Goal: Entertainment & Leisure: Browse casually

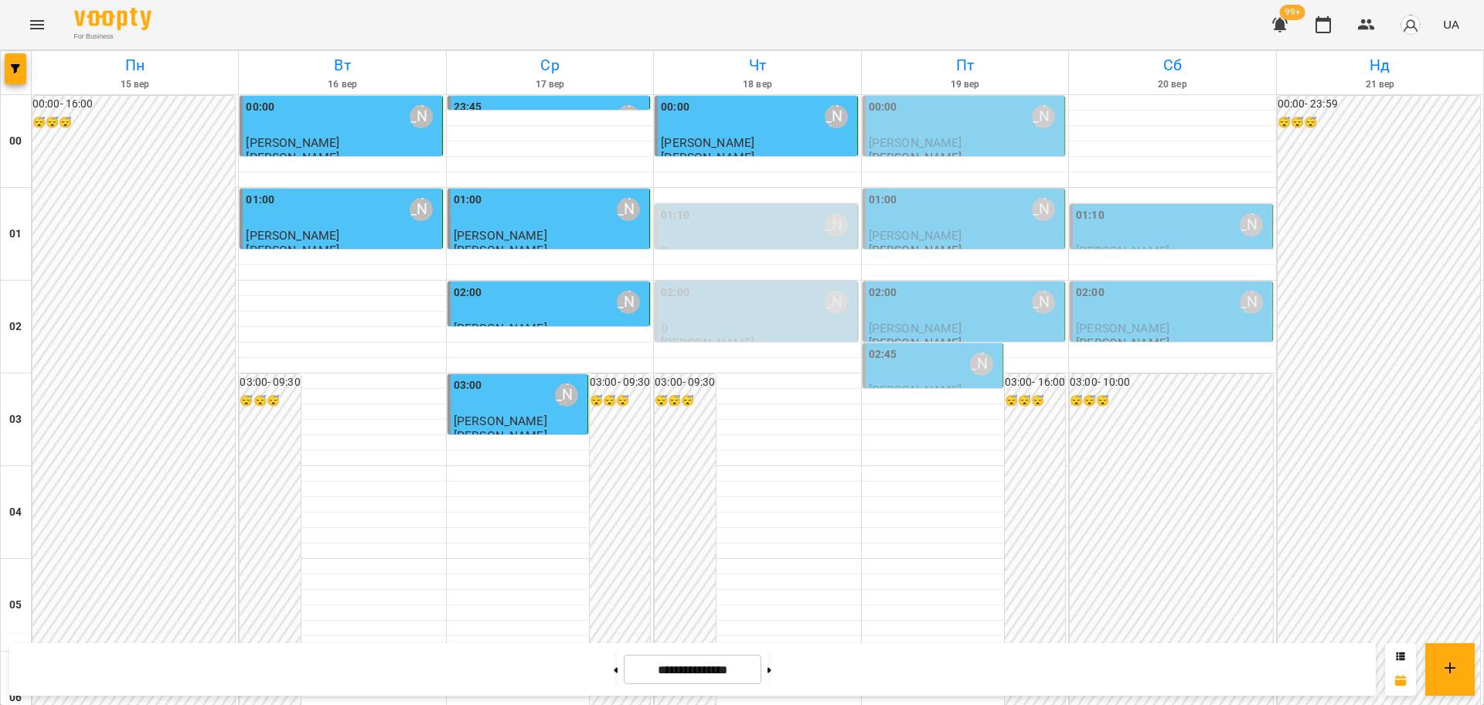
scroll to position [1546, 0]
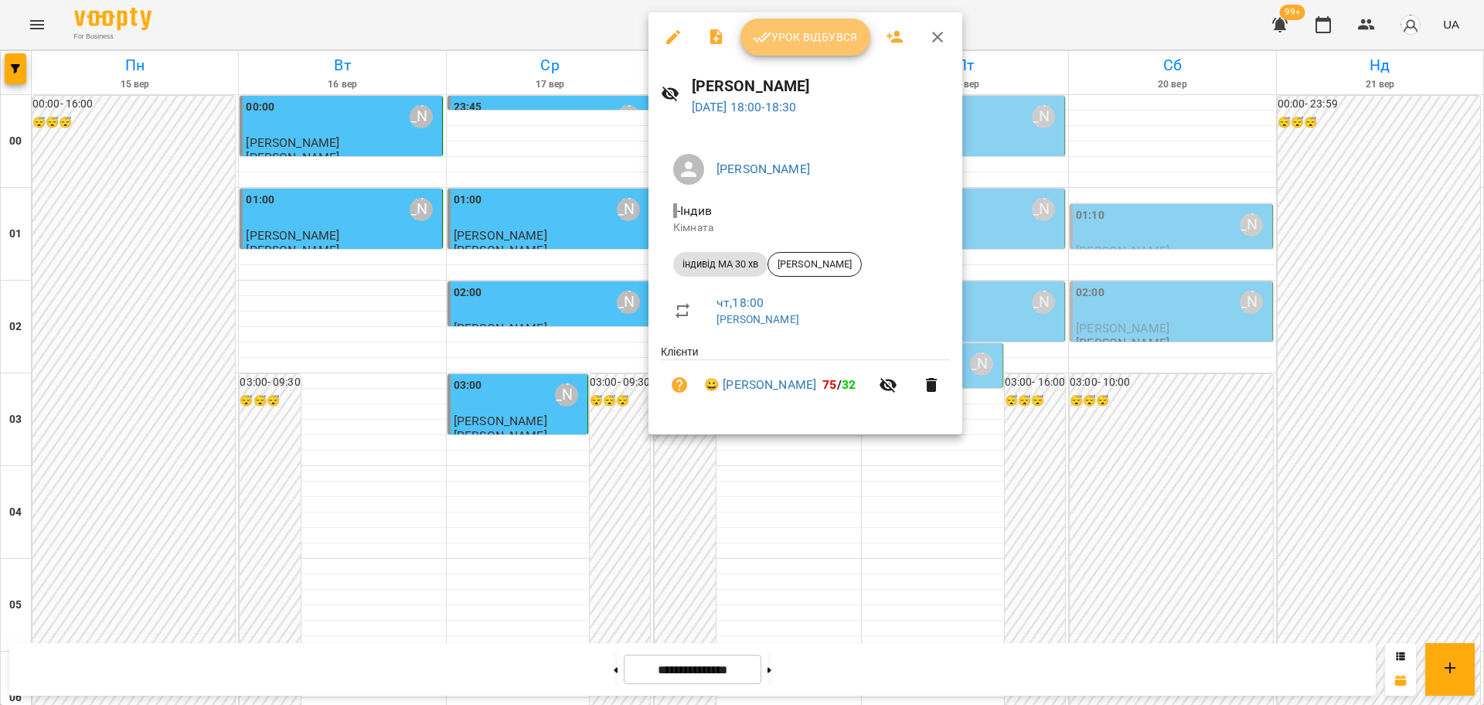
click at [819, 45] on span "Урок відбувся" at bounding box center [805, 37] width 105 height 19
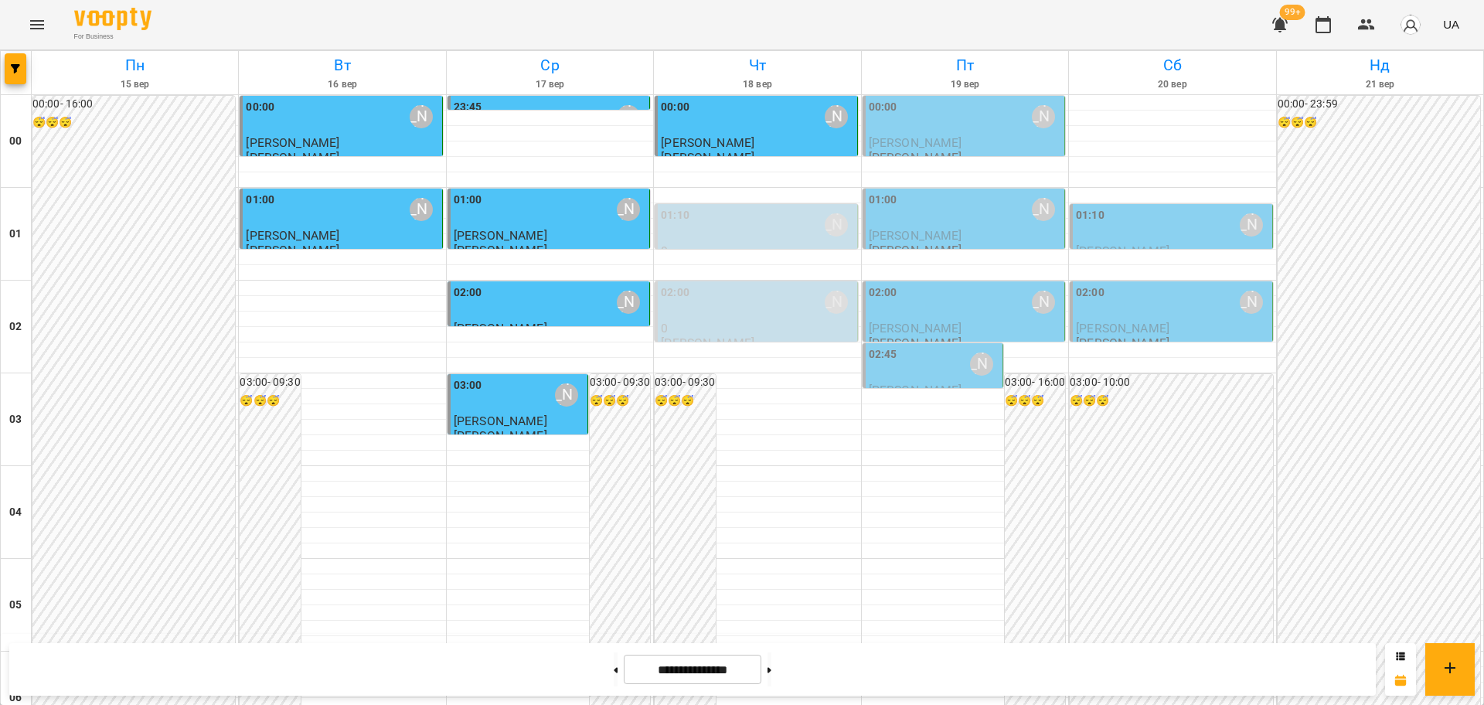
scroll to position [1546, 0]
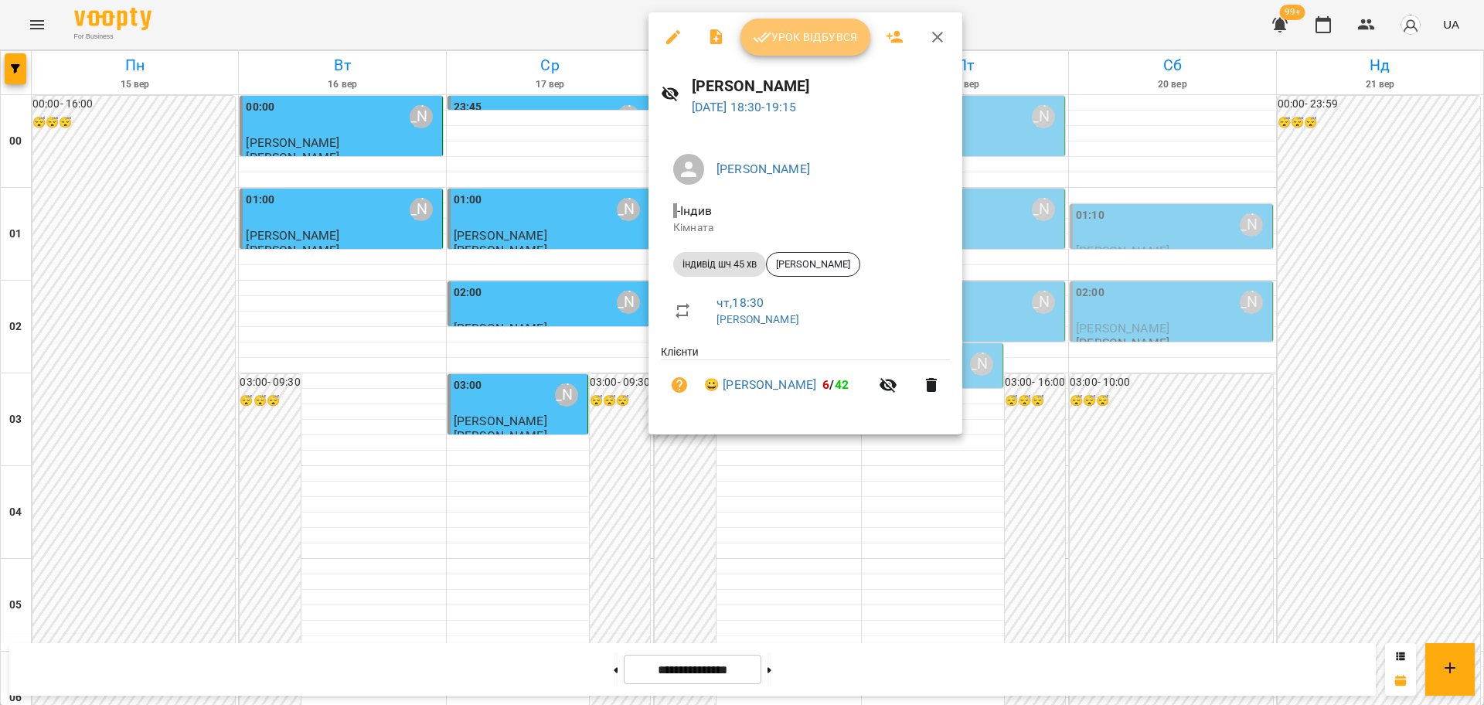
click at [792, 37] on span "Урок відбувся" at bounding box center [805, 37] width 105 height 19
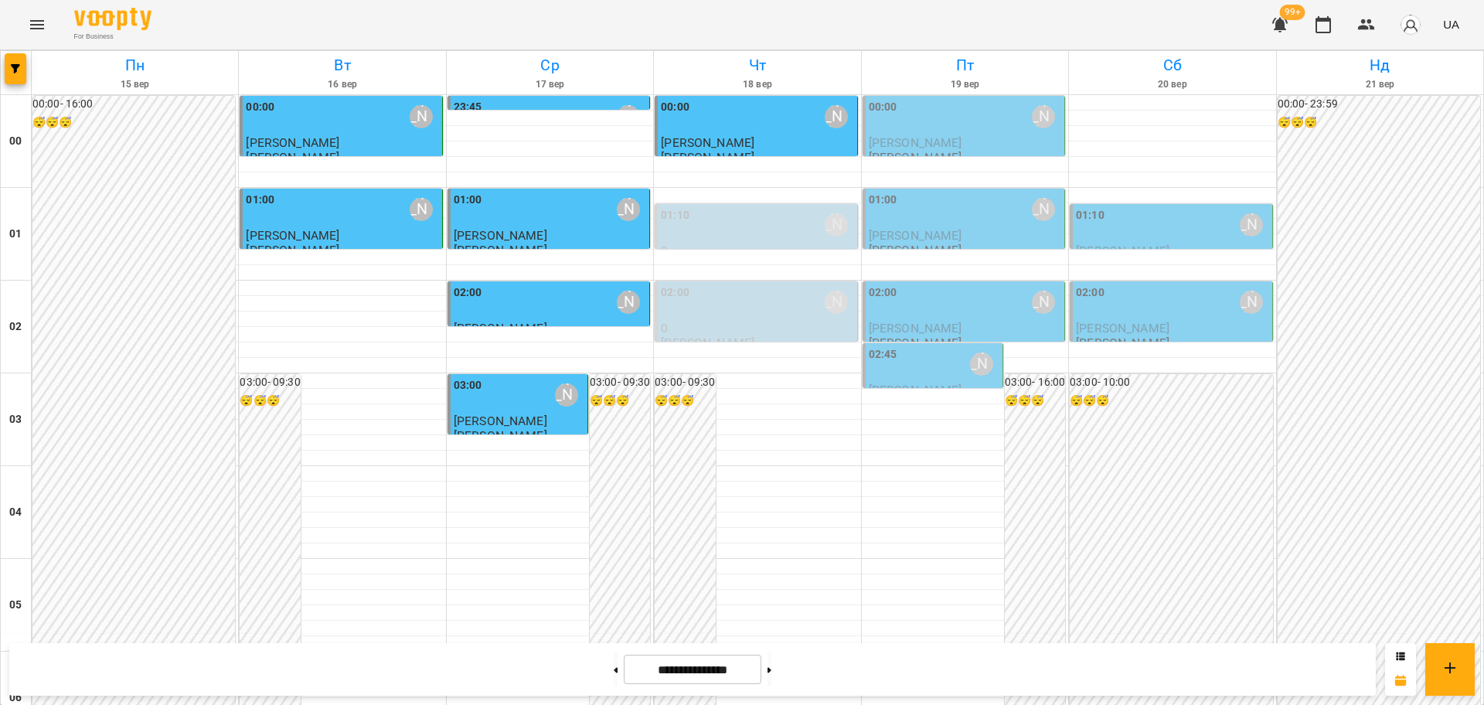
scroll to position [1546, 0]
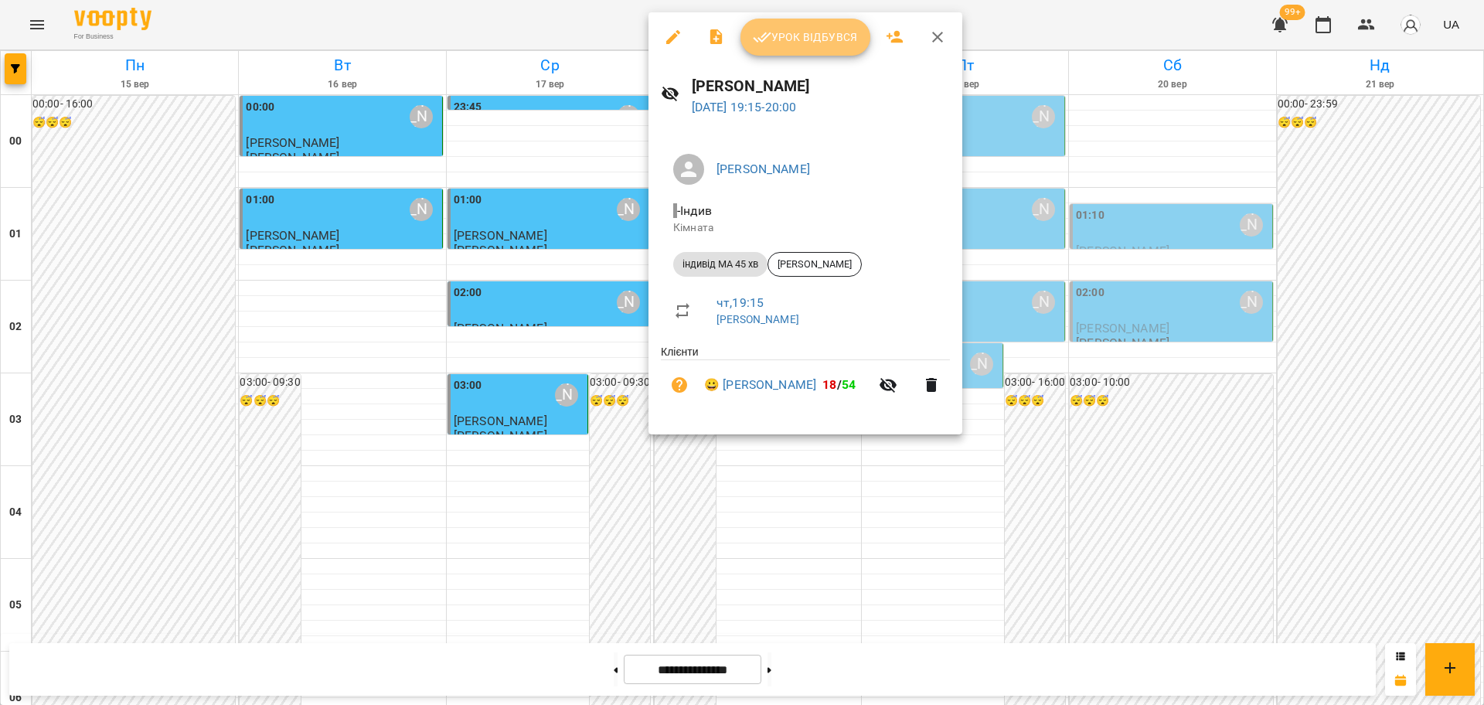
click at [829, 28] on span "Урок відбувся" at bounding box center [805, 37] width 105 height 19
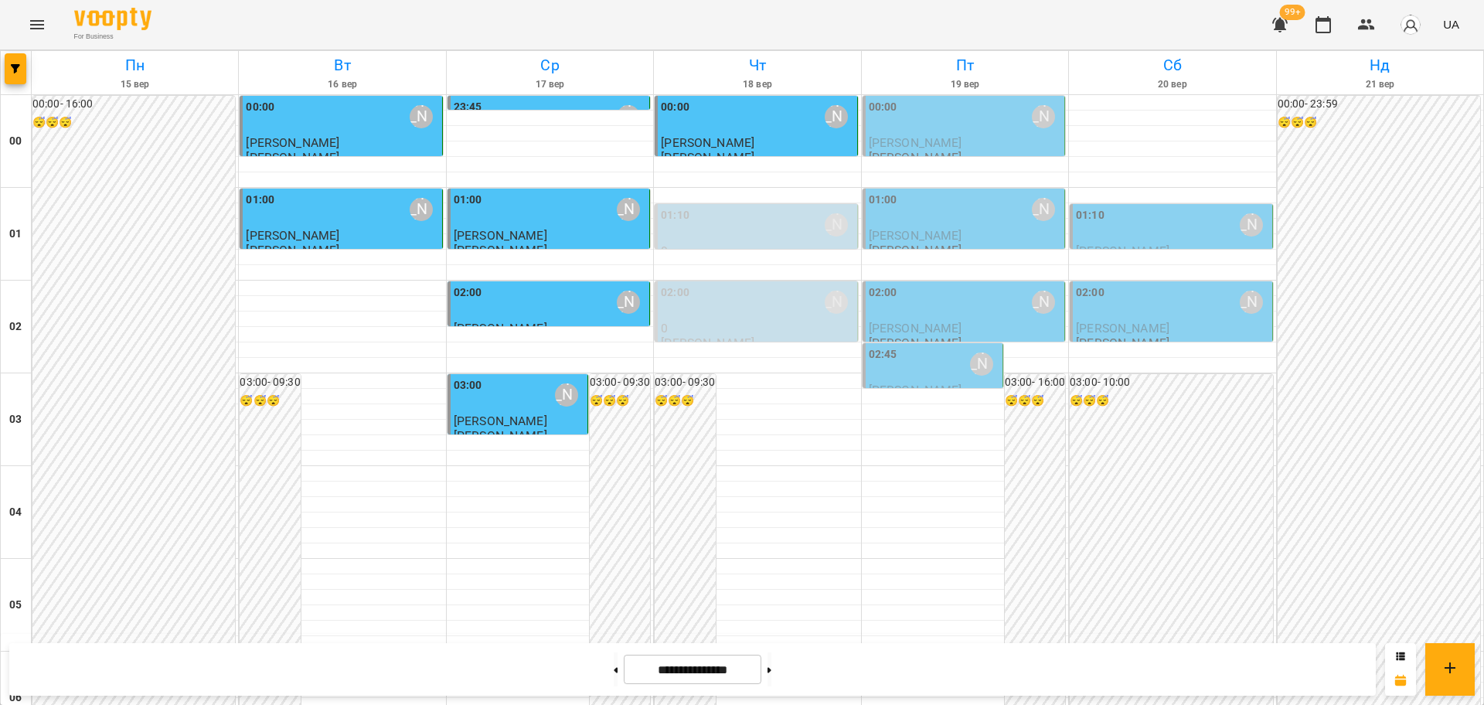
scroll to position [1493, 0]
click at [29, 20] on icon "Menu" at bounding box center [37, 24] width 19 height 19
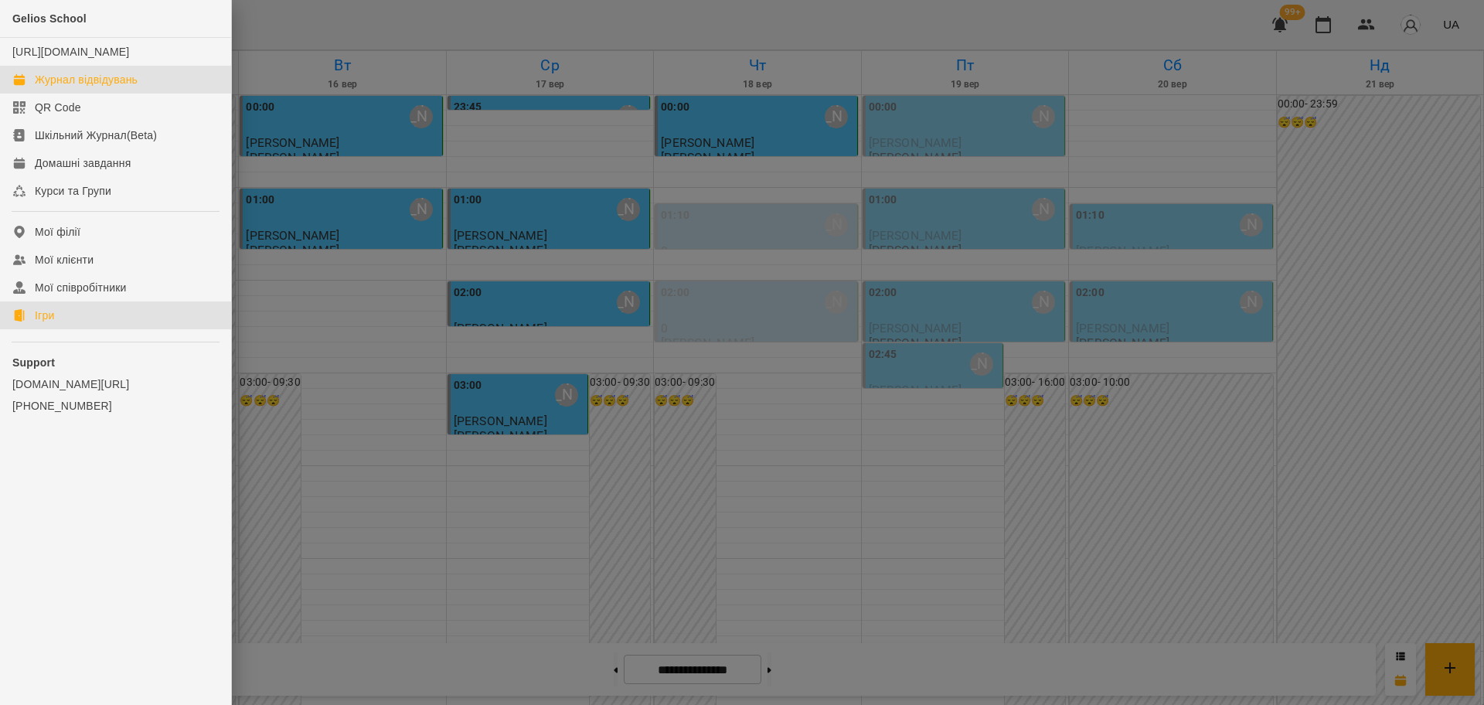
click at [41, 323] on div "Ігри" at bounding box center [44, 315] width 19 height 15
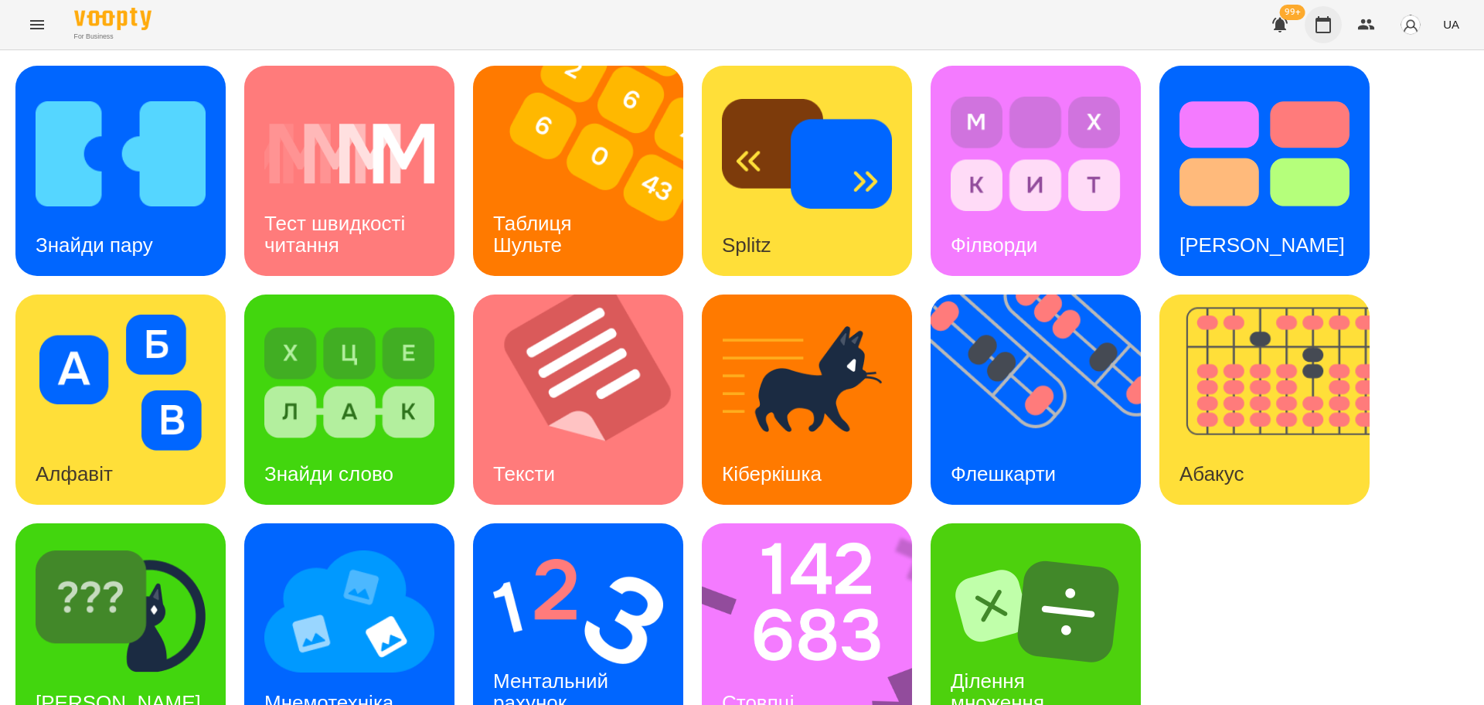
click at [1320, 20] on icon "button" at bounding box center [1323, 24] width 15 height 17
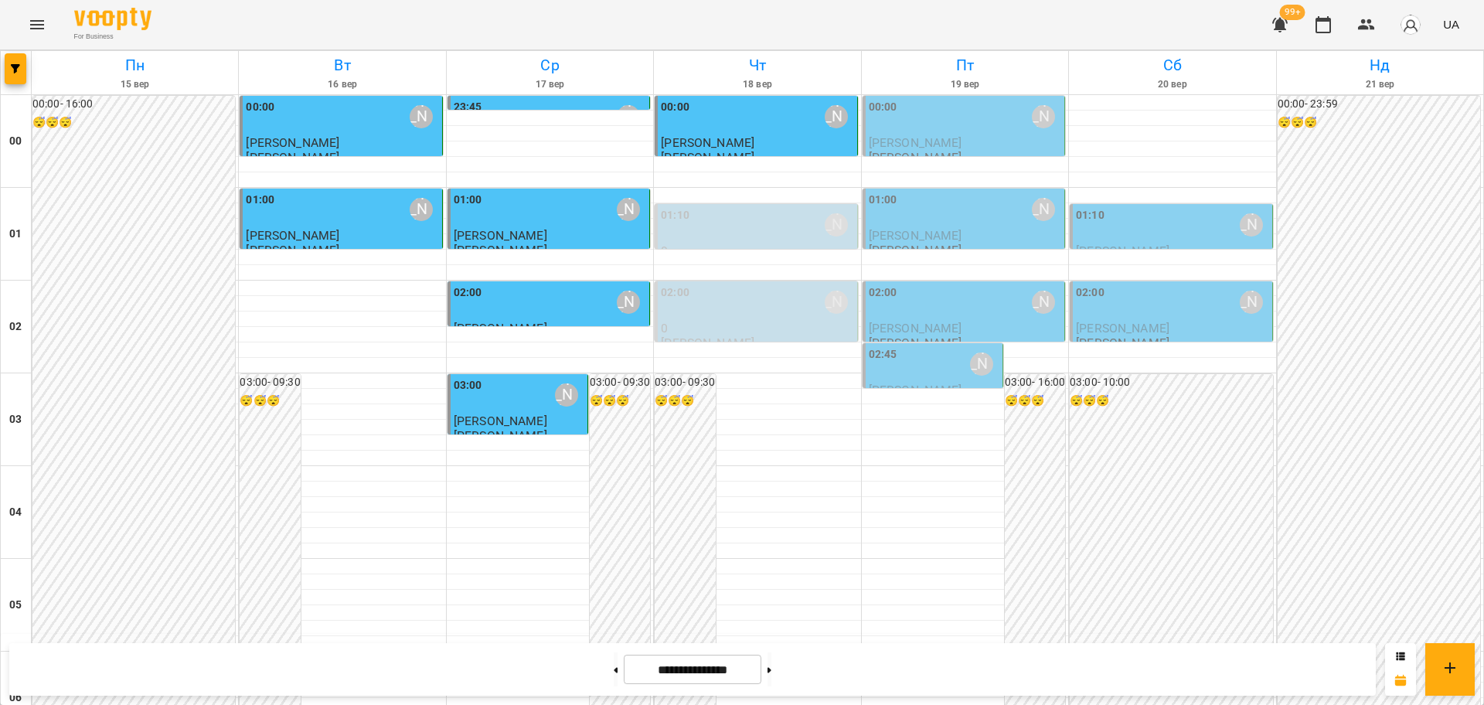
scroll to position [1686, 0]
click at [36, 22] on icon "Menu" at bounding box center [37, 24] width 19 height 19
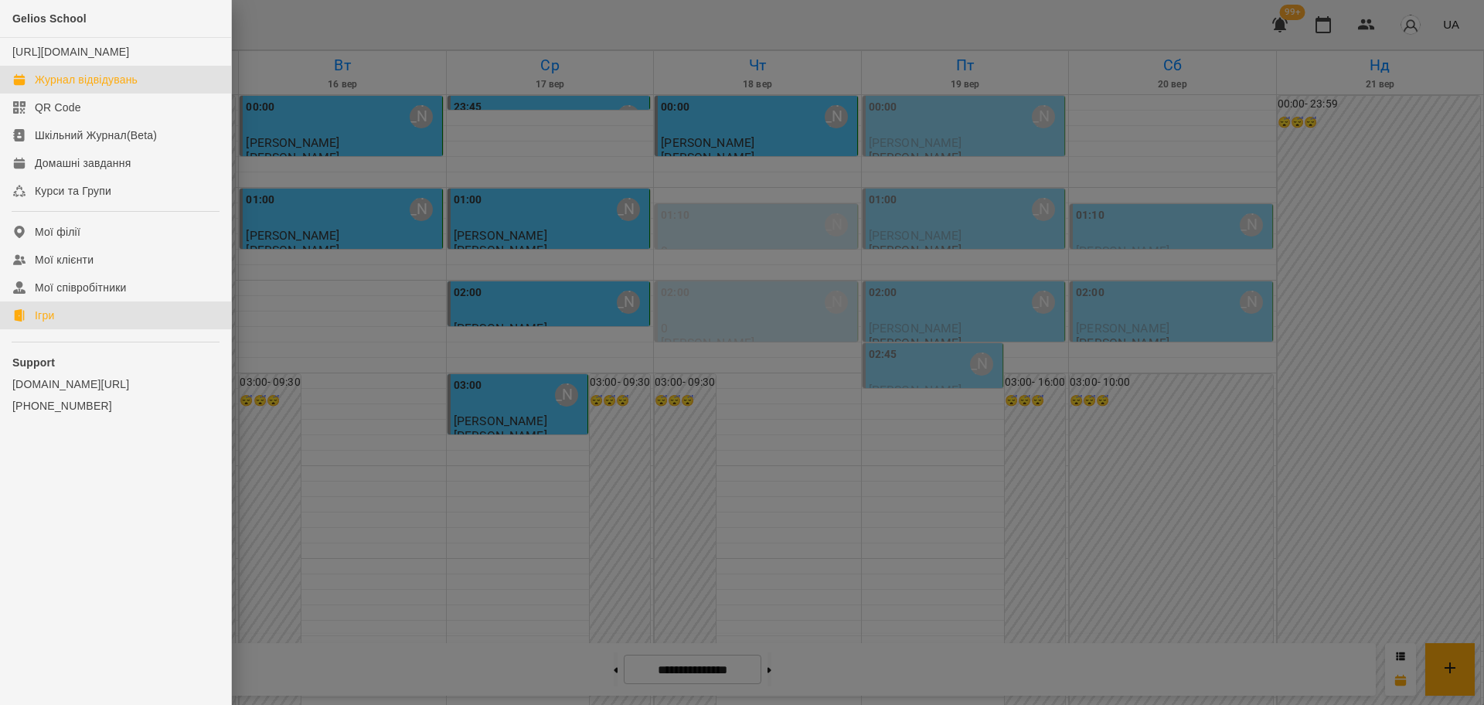
click at [43, 323] on div "Ігри" at bounding box center [44, 315] width 19 height 15
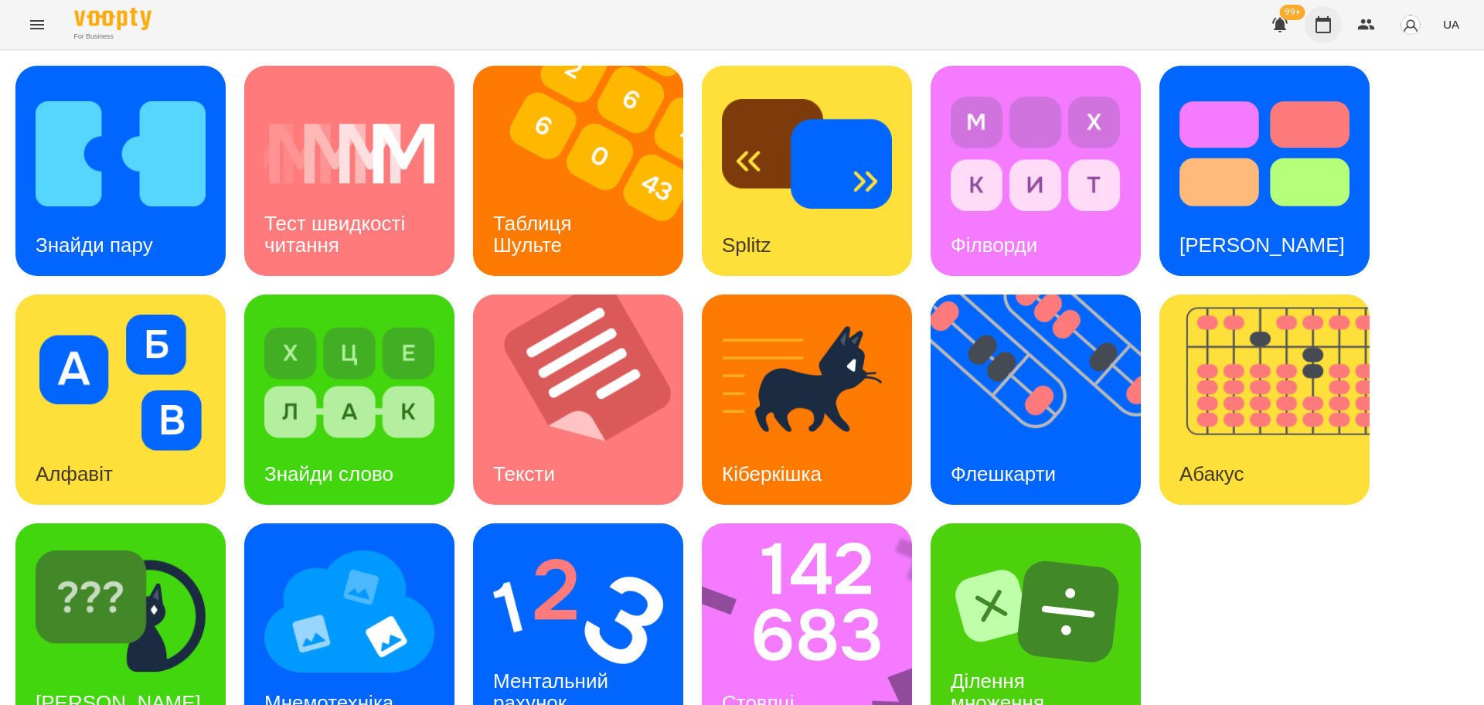
click at [1326, 25] on icon "button" at bounding box center [1323, 24] width 19 height 19
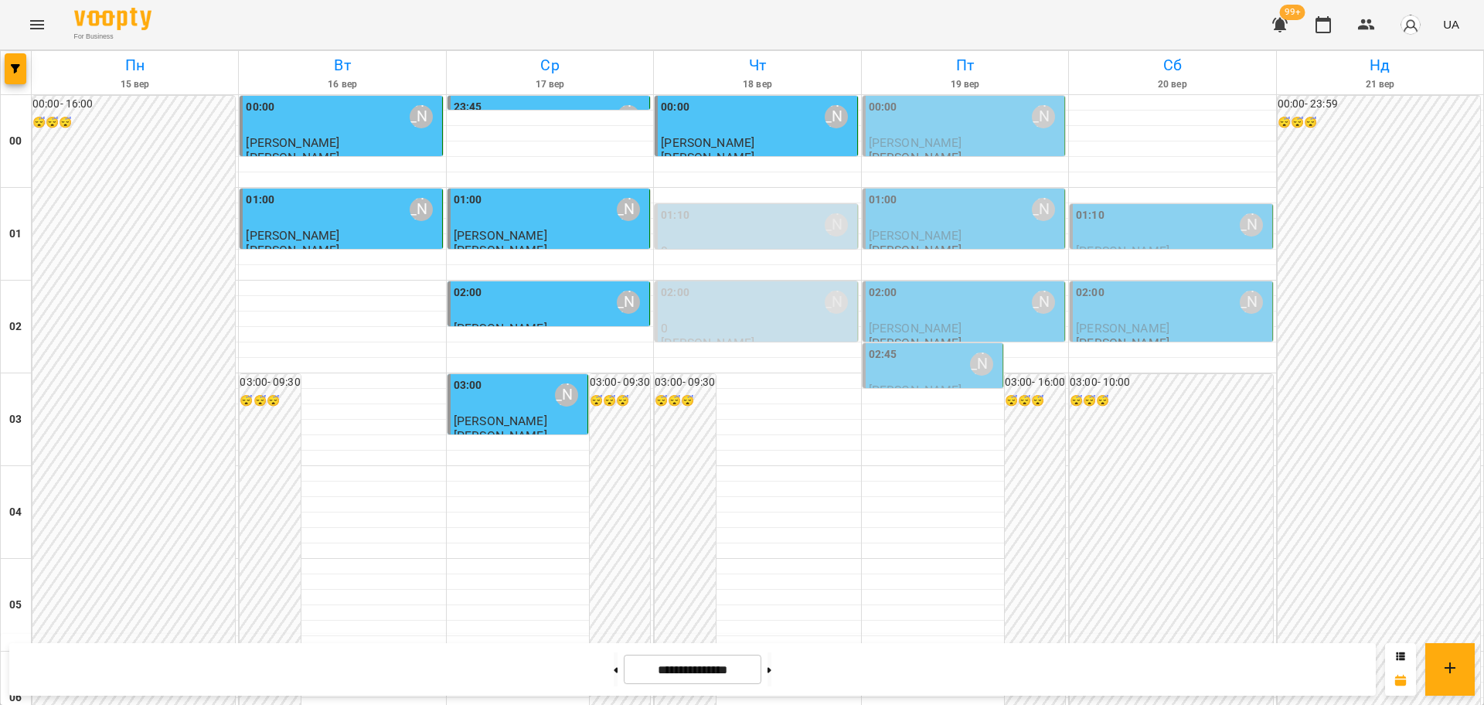
scroll to position [1686, 0]
click at [29, 19] on icon "Menu" at bounding box center [37, 24] width 19 height 19
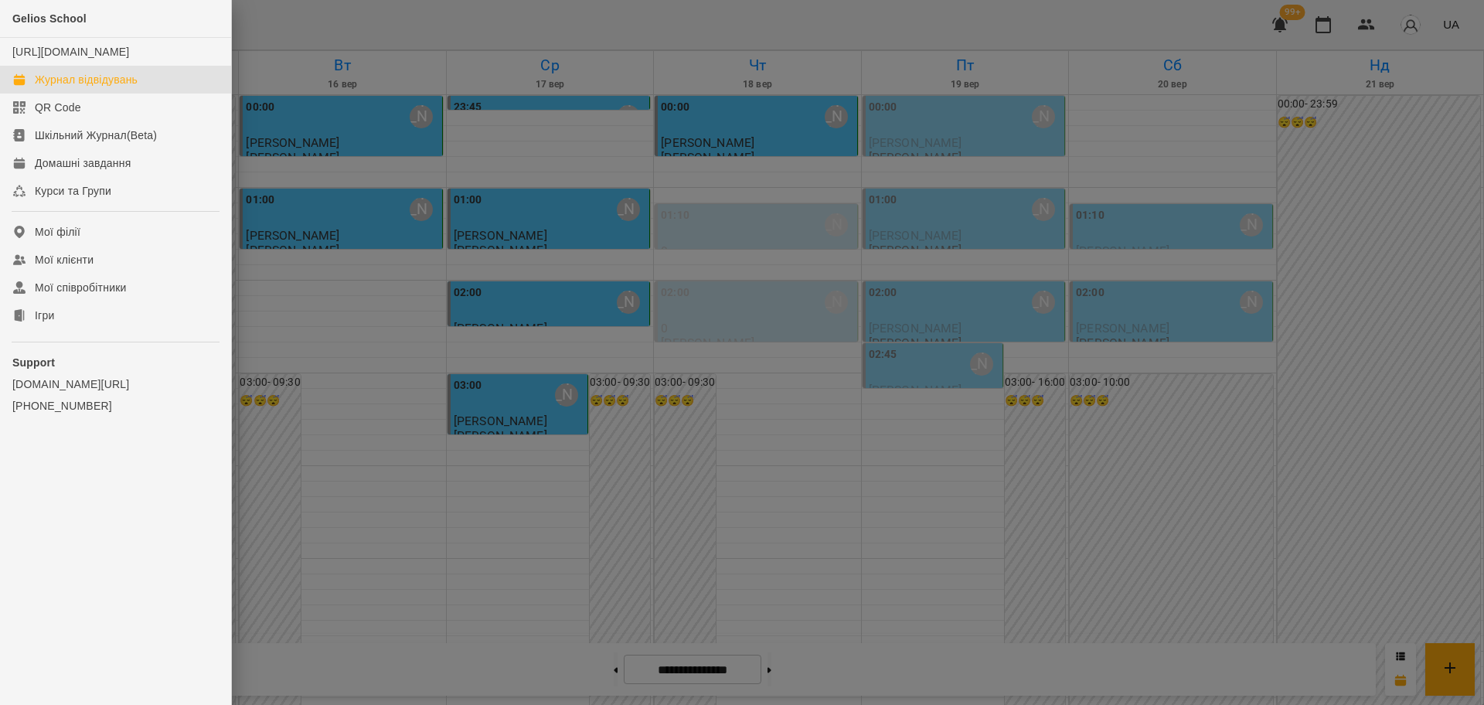
click at [829, 485] on div at bounding box center [742, 352] width 1484 height 705
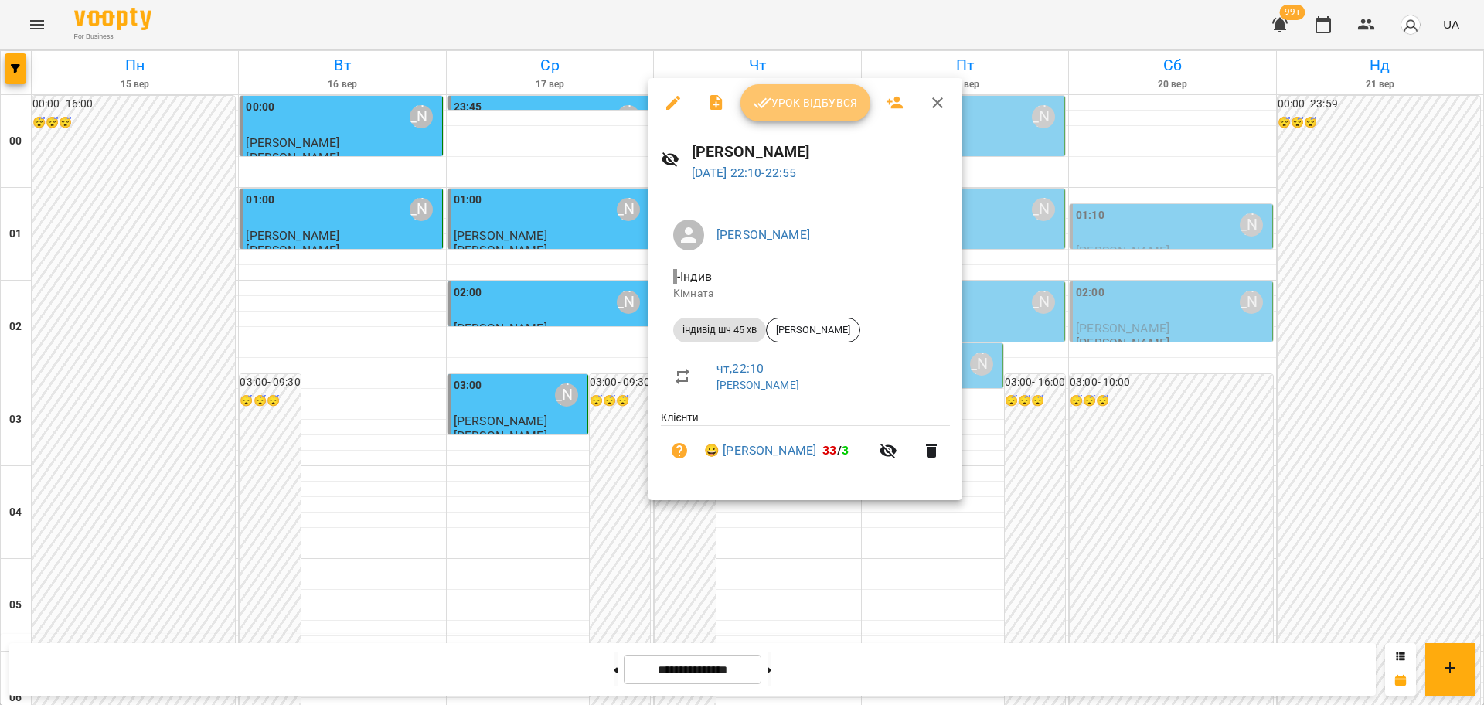
click at [817, 108] on span "Урок відбувся" at bounding box center [805, 103] width 105 height 19
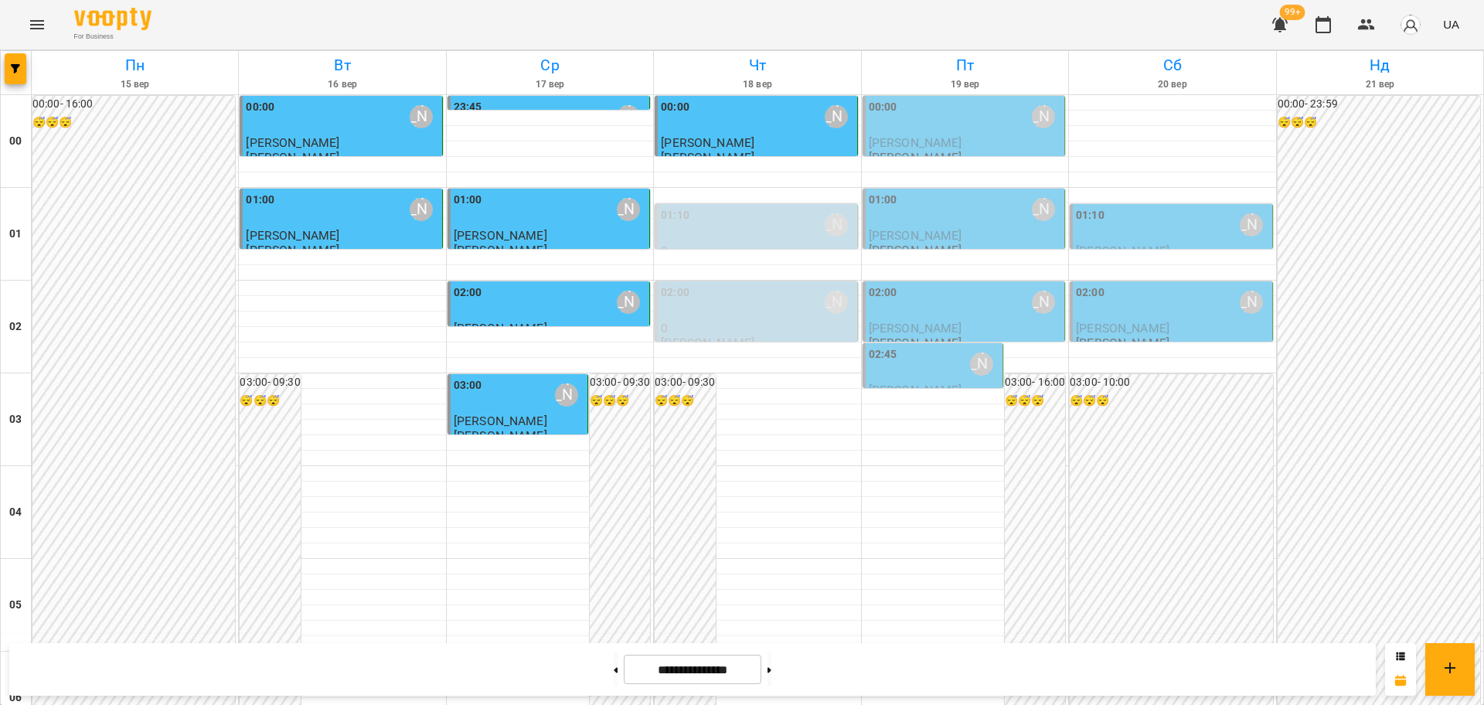
scroll to position [1686, 0]
click at [32, 25] on icon "Menu" at bounding box center [37, 24] width 14 height 9
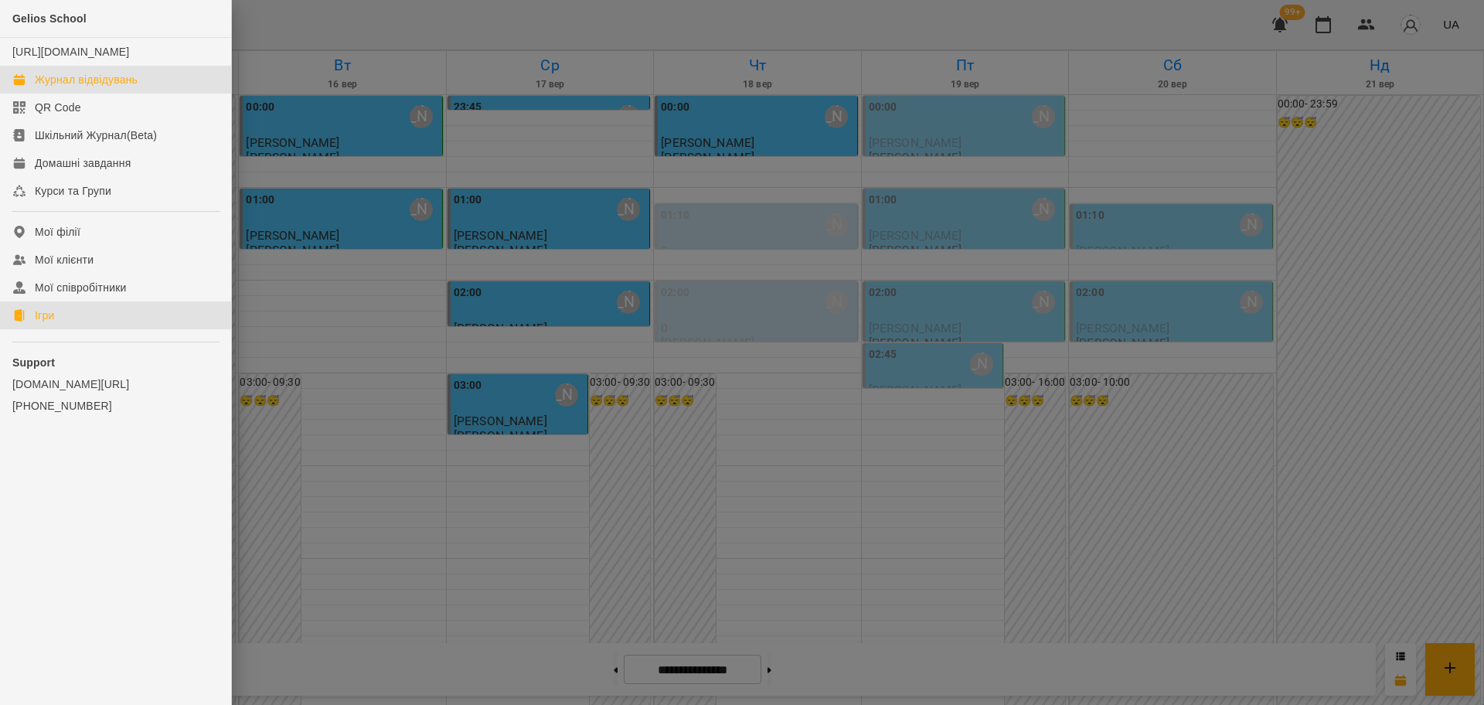
drag, startPoint x: 51, startPoint y: 325, endPoint x: 315, endPoint y: 329, distance: 264.4
click at [51, 323] on div "Ігри" at bounding box center [44, 315] width 19 height 15
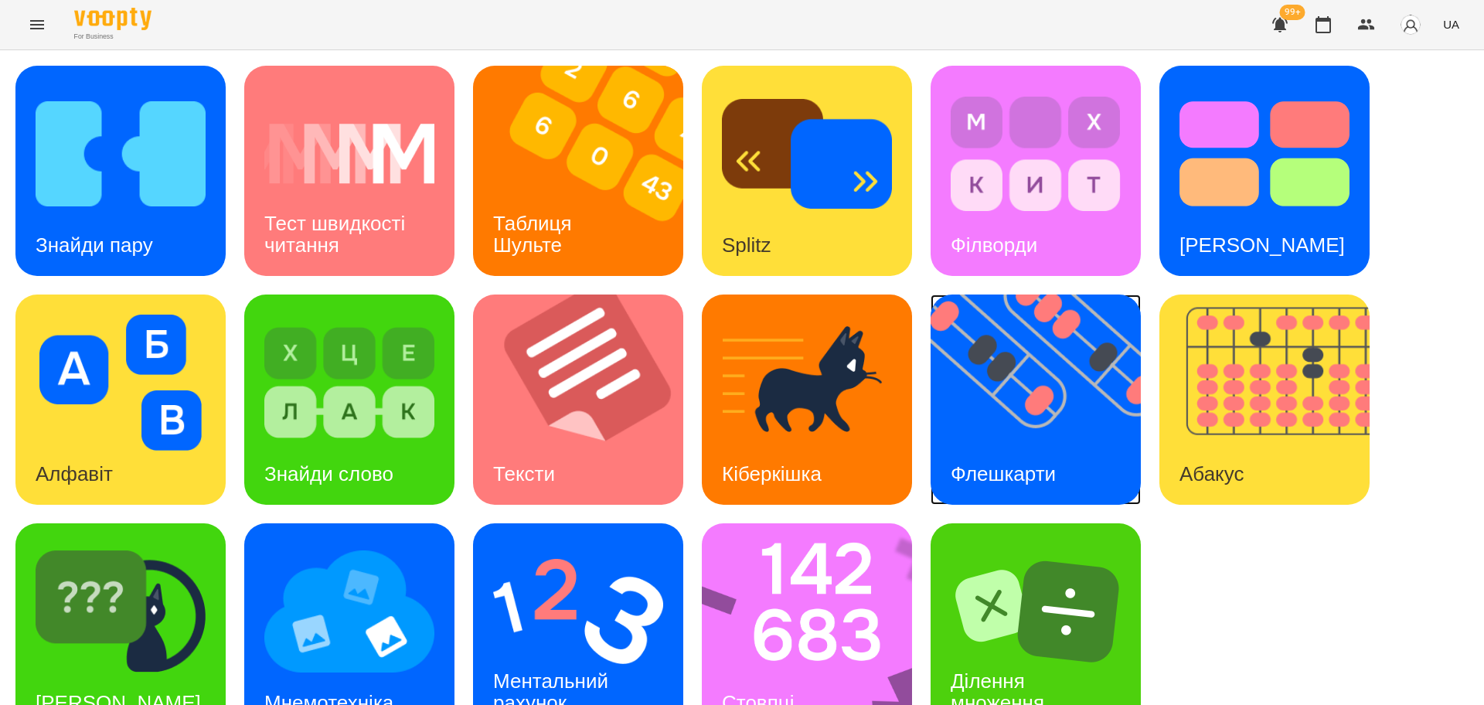
click at [1054, 411] on img at bounding box center [1046, 400] width 230 height 210
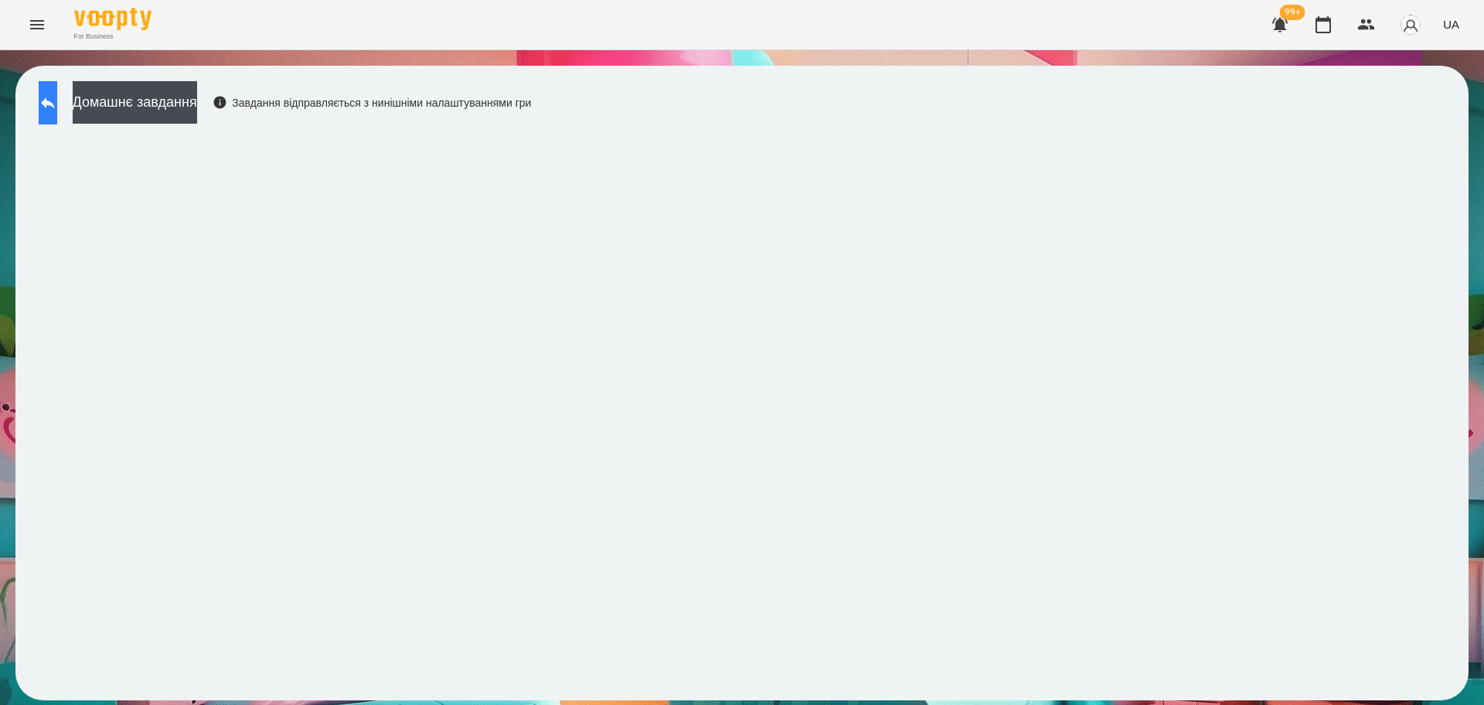
click at [49, 104] on button at bounding box center [48, 102] width 19 height 43
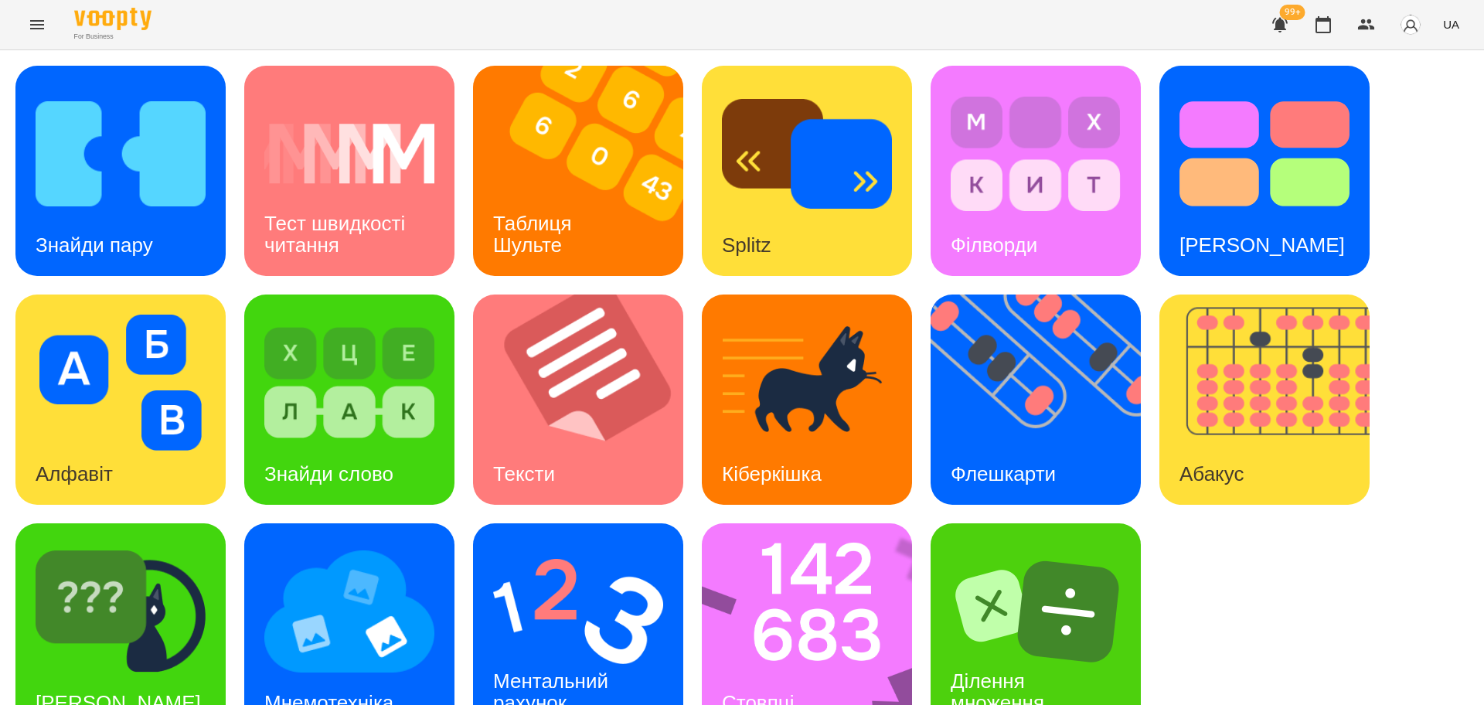
scroll to position [44, 0]
click at [110, 673] on div "[PERSON_NAME]" at bounding box center [118, 703] width 206 height 61
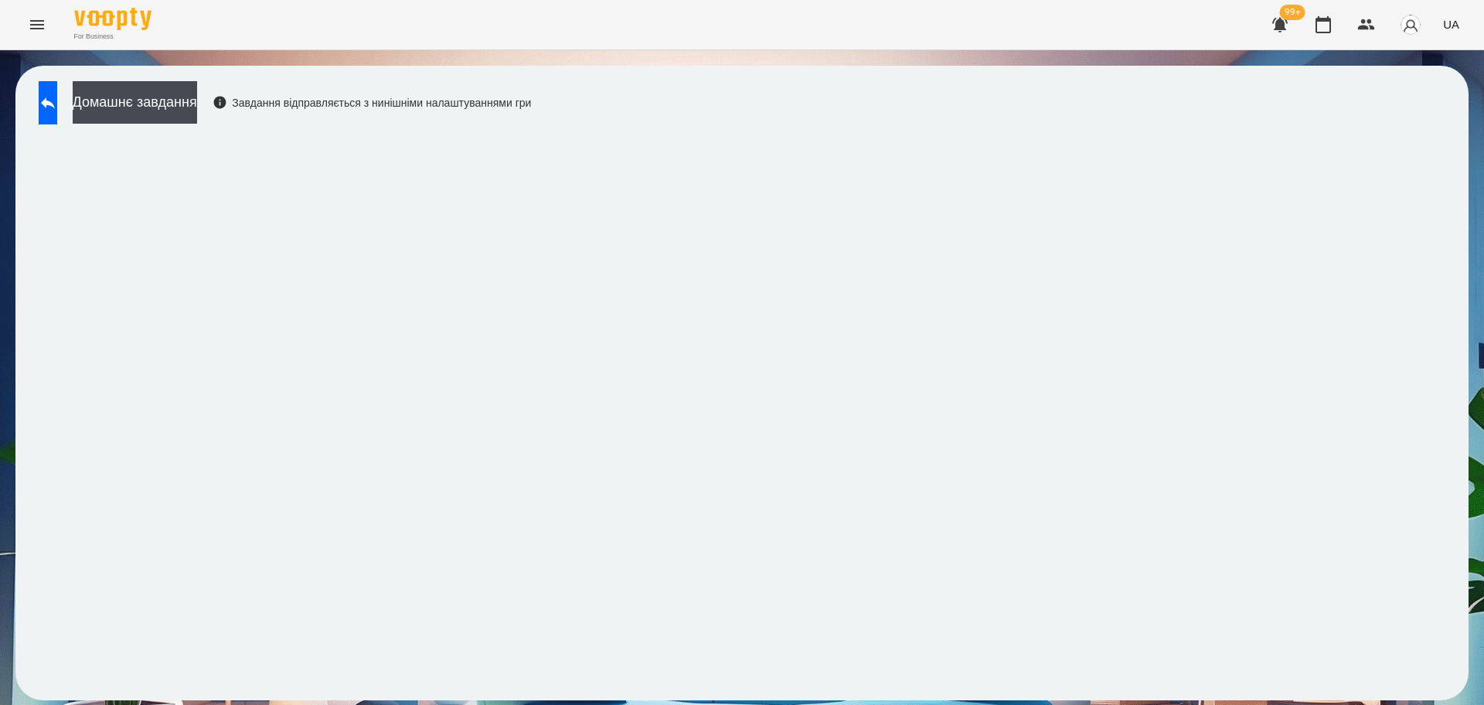
click at [36, 111] on div "Домашнє завдання Завдання відправляється з нинішніми налаштуваннями гри" at bounding box center [281, 106] width 500 height 51
click at [55, 105] on icon at bounding box center [48, 103] width 14 height 12
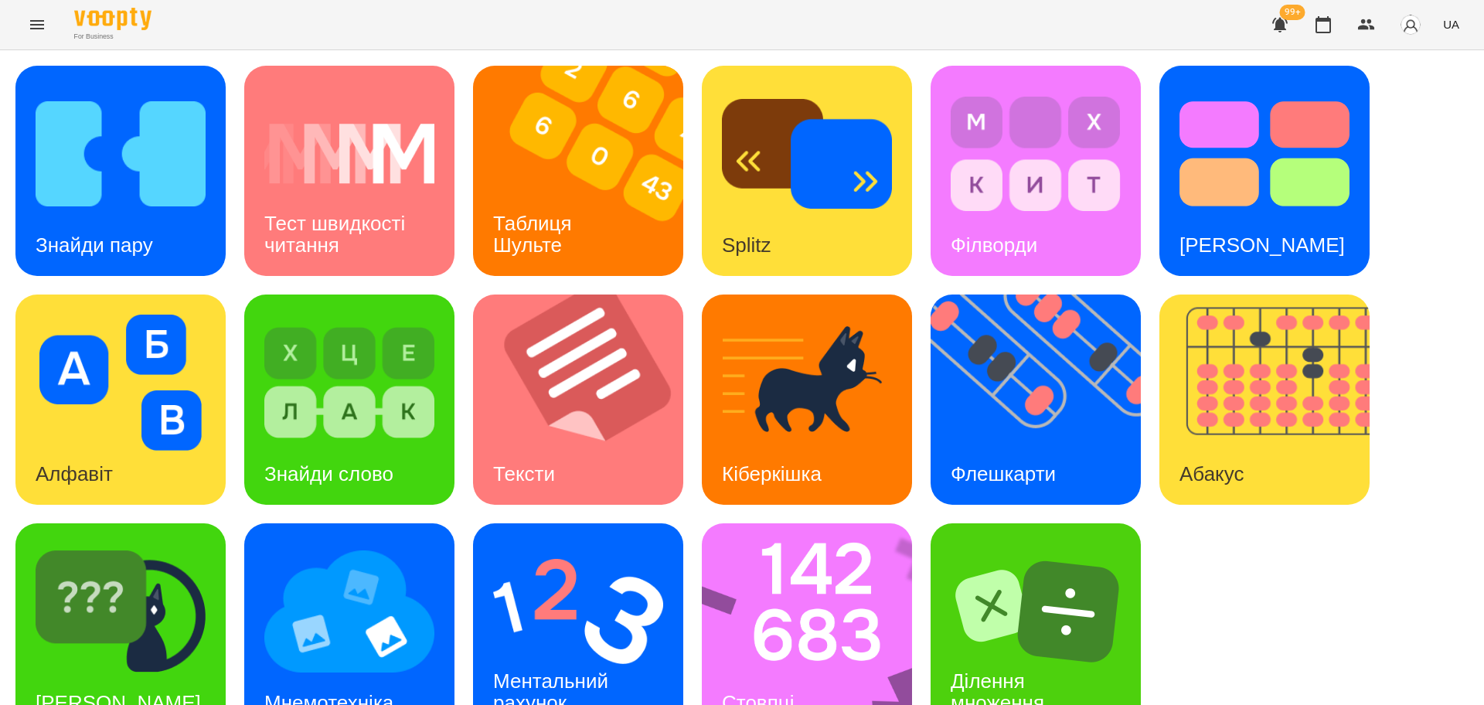
scroll to position [44, 0]
click at [585, 592] on img at bounding box center [578, 611] width 170 height 136
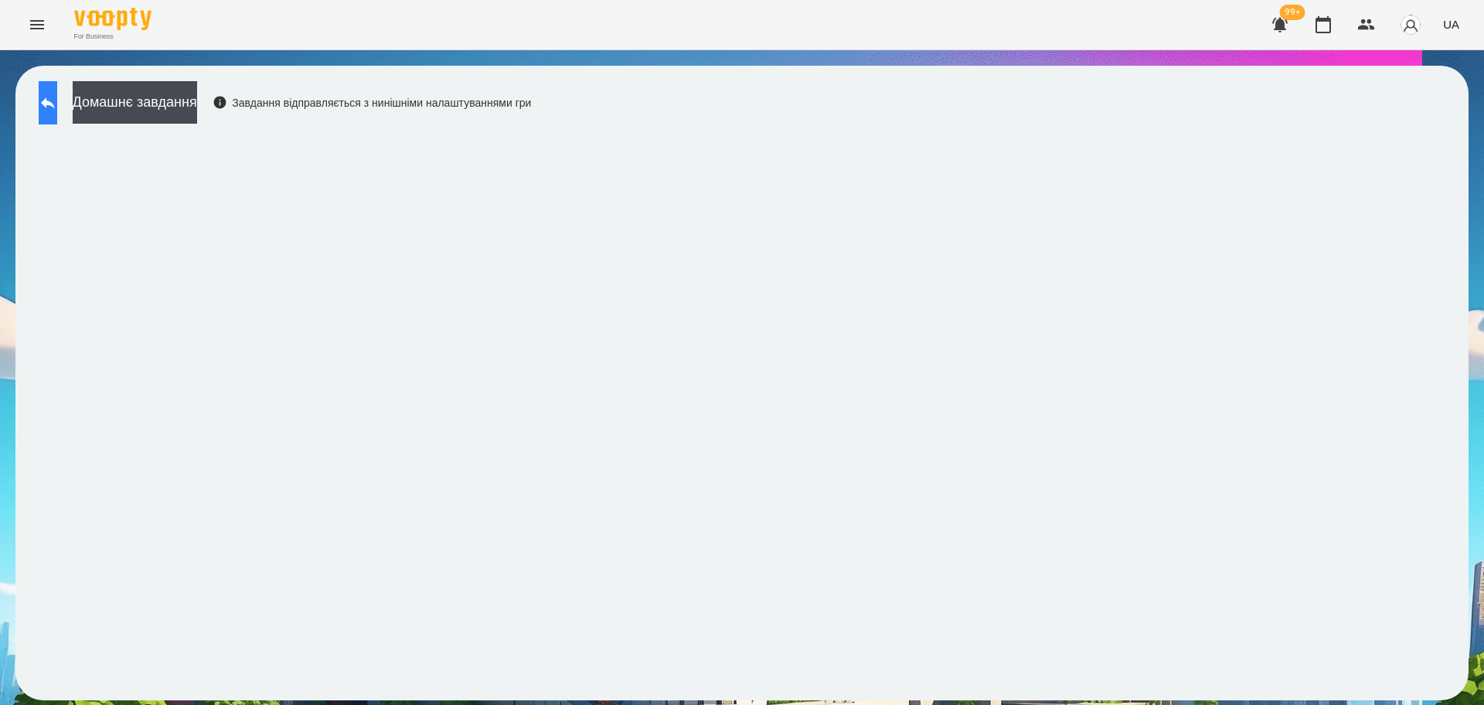
click at [49, 103] on button at bounding box center [48, 102] width 19 height 43
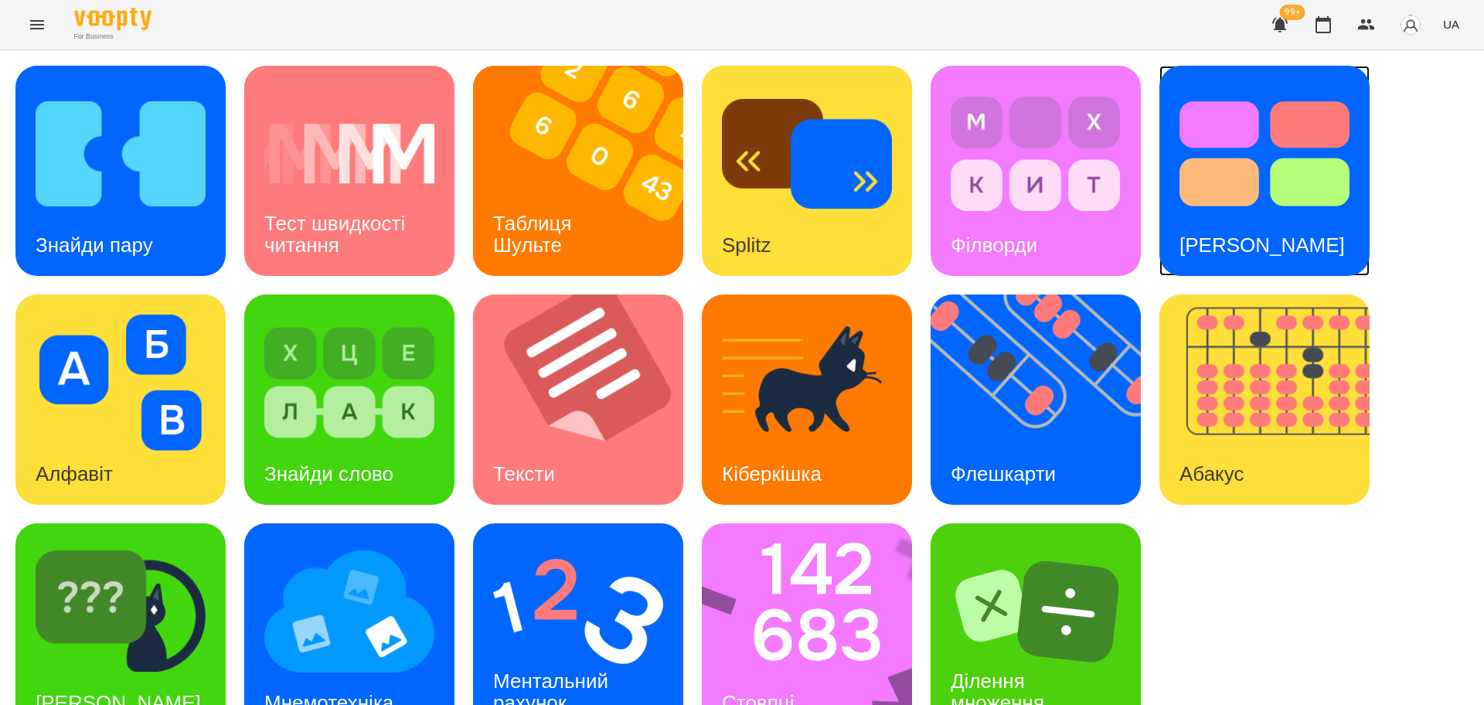
click at [1205, 178] on img at bounding box center [1265, 154] width 170 height 136
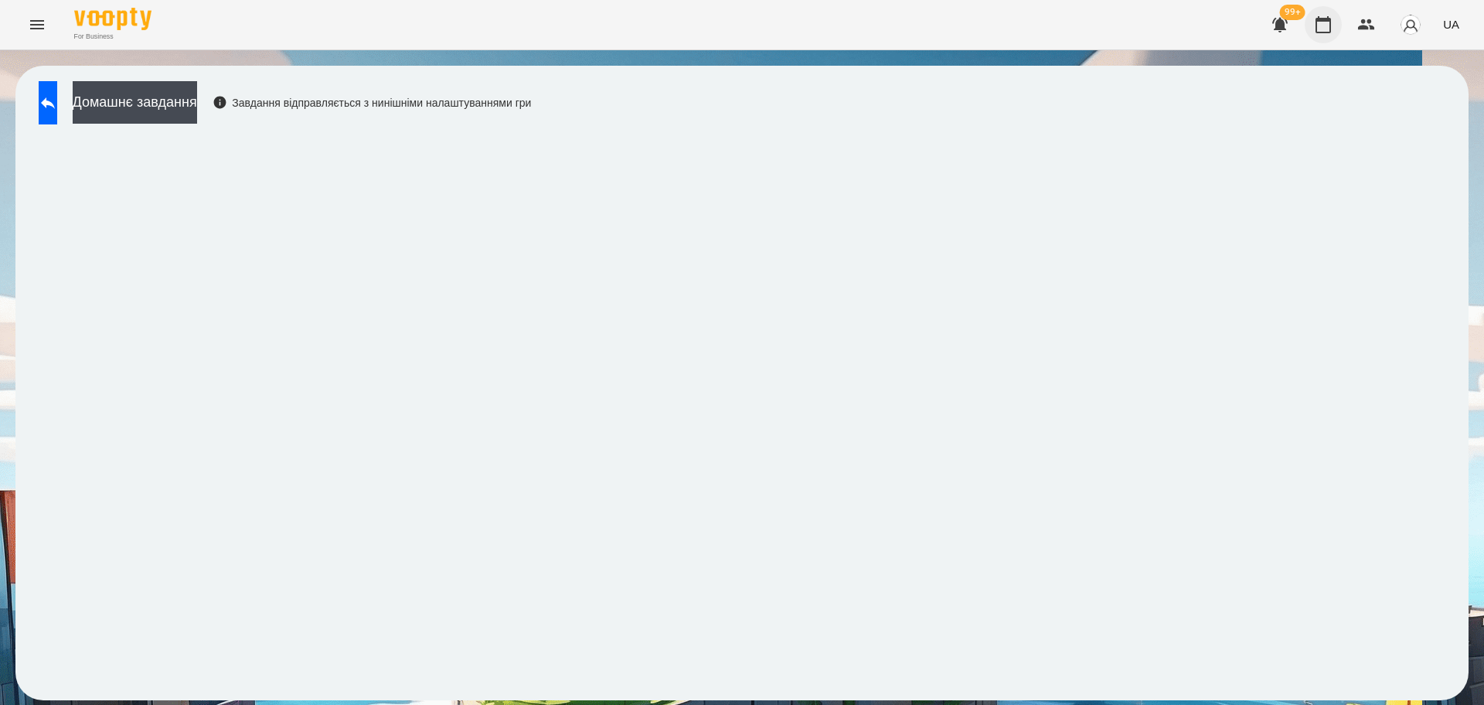
click at [1326, 25] on icon "button" at bounding box center [1323, 24] width 19 height 19
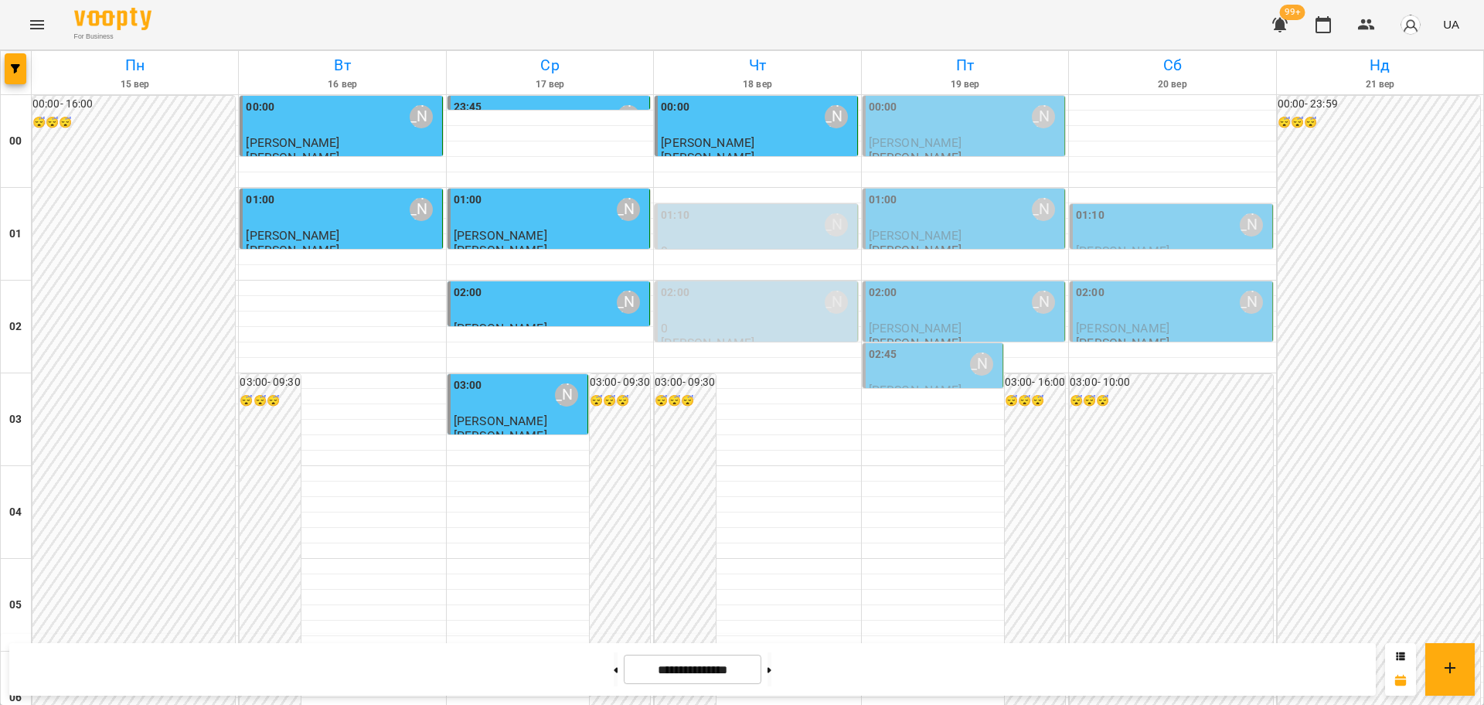
scroll to position [1686, 0]
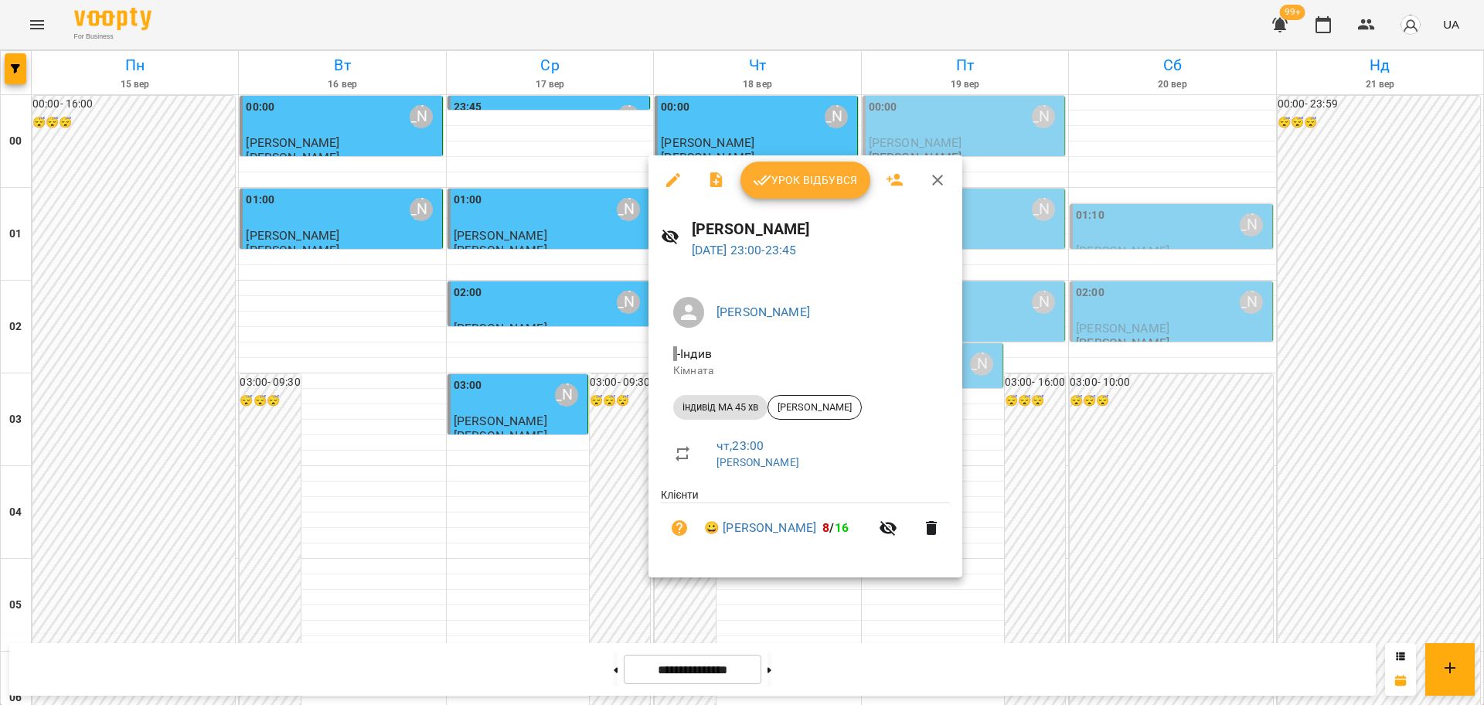
click at [826, 182] on span "Урок відбувся" at bounding box center [805, 180] width 105 height 19
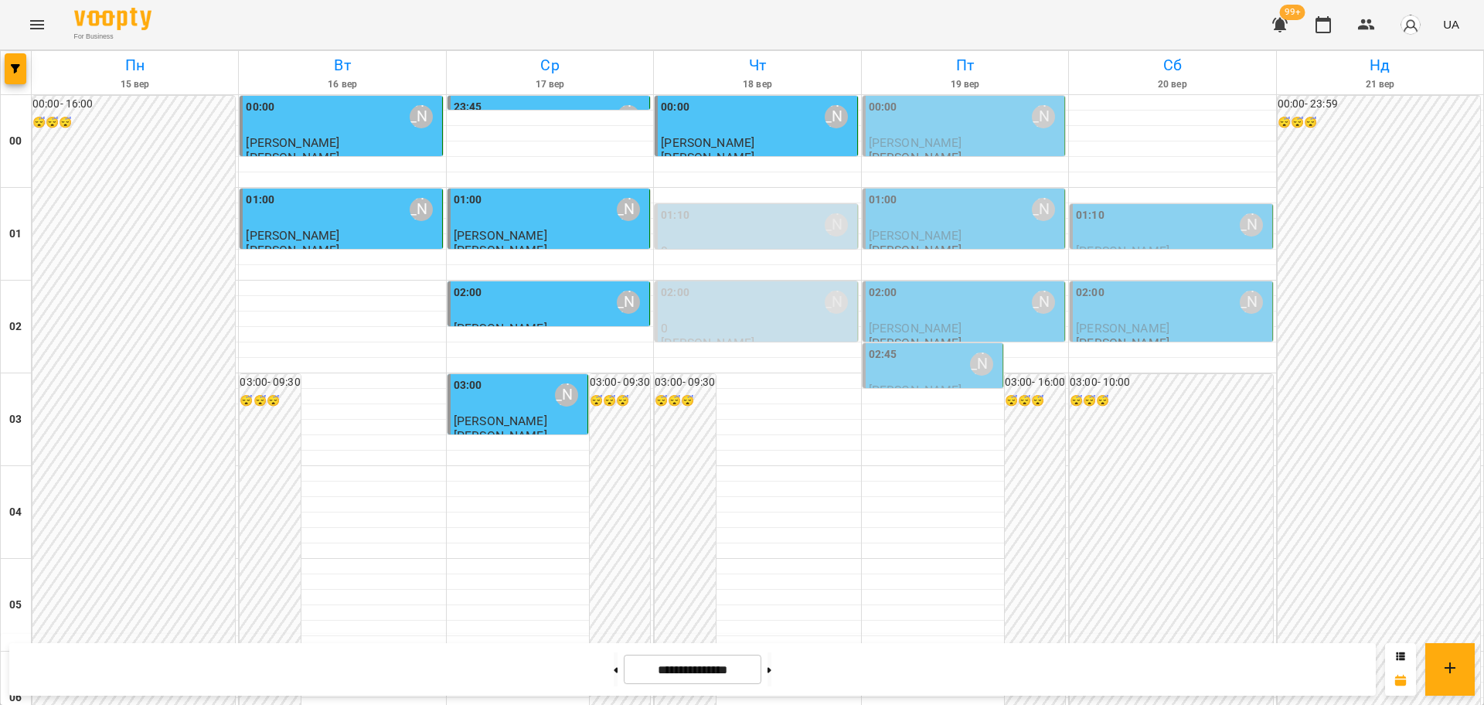
scroll to position [1686, 0]
click at [771, 675] on button at bounding box center [770, 669] width 4 height 34
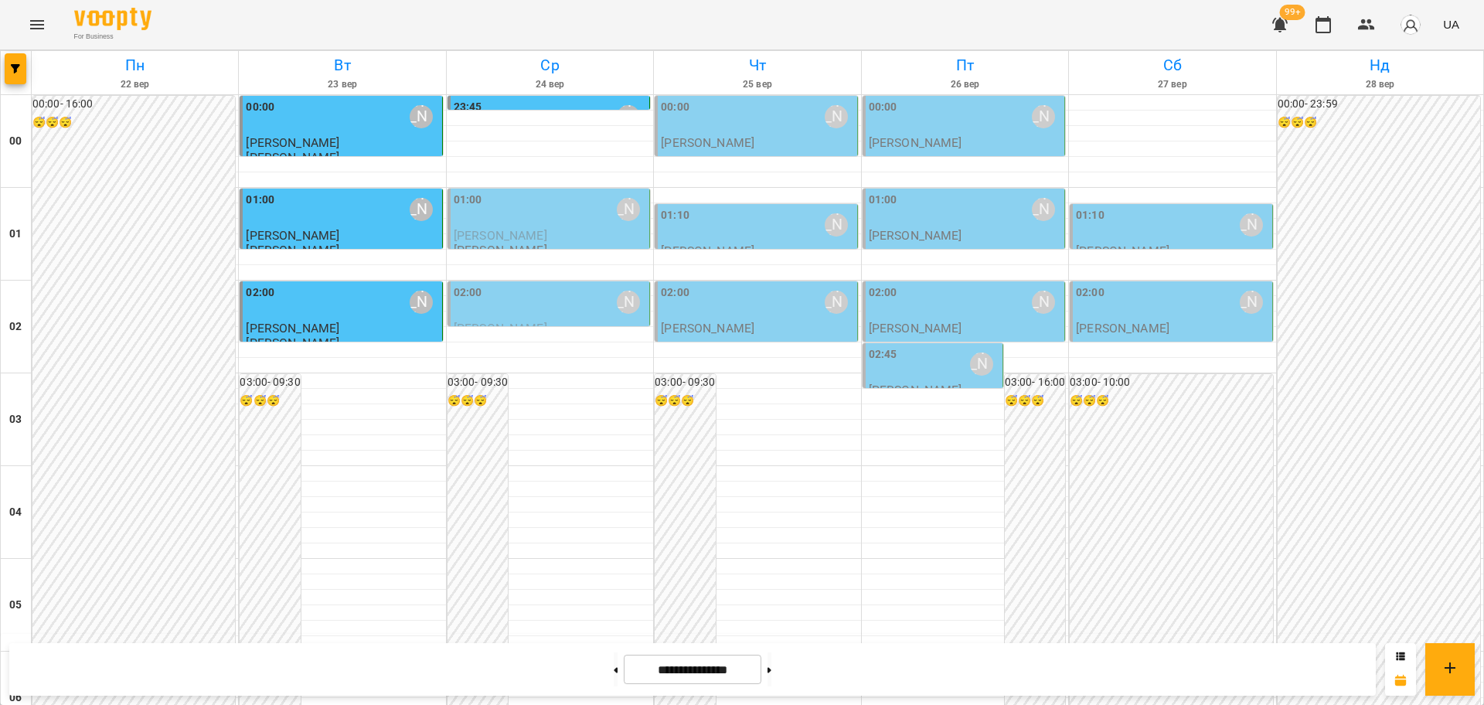
scroll to position [1396, 0]
drag, startPoint x: 597, startPoint y: 662, endPoint x: 612, endPoint y: 635, distance: 31.8
click at [614, 662] on button at bounding box center [616, 669] width 4 height 34
type input "**********"
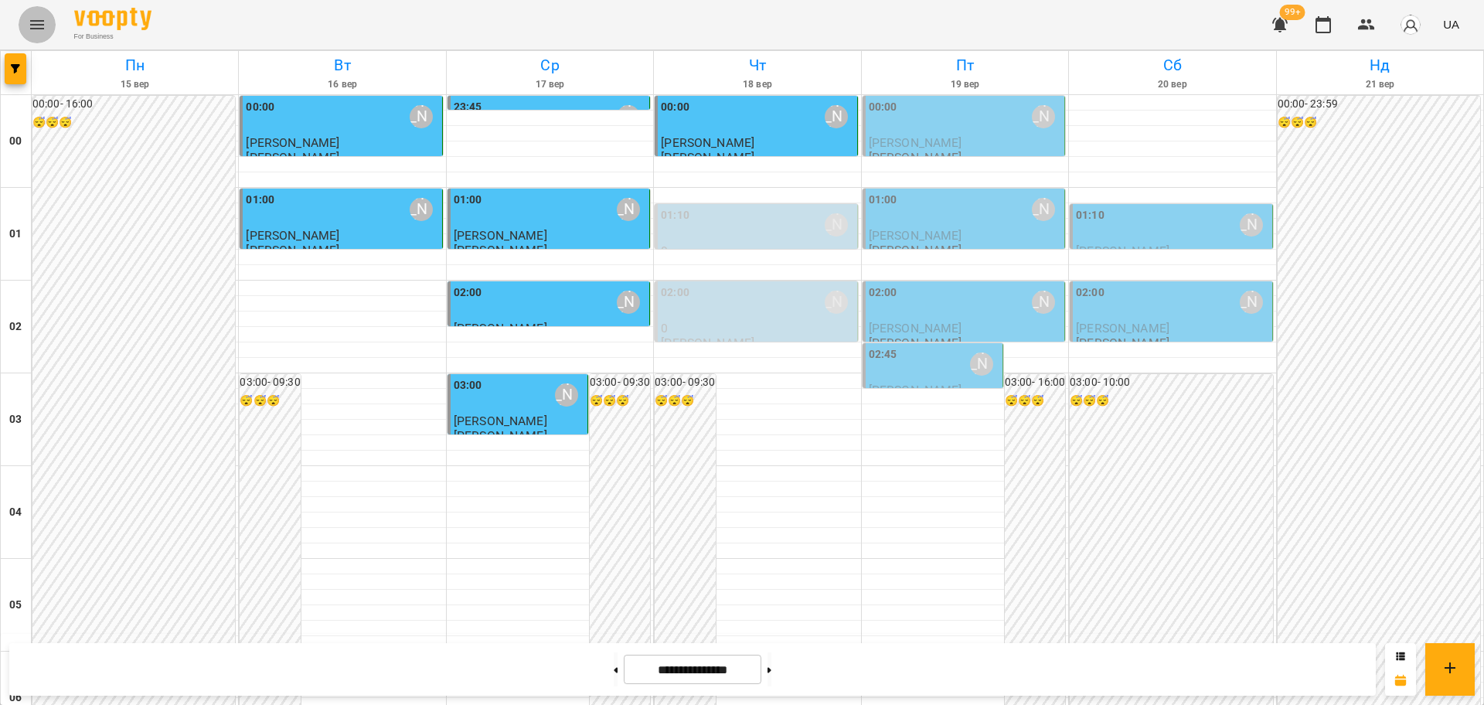
click at [29, 22] on icon "Menu" at bounding box center [37, 24] width 19 height 19
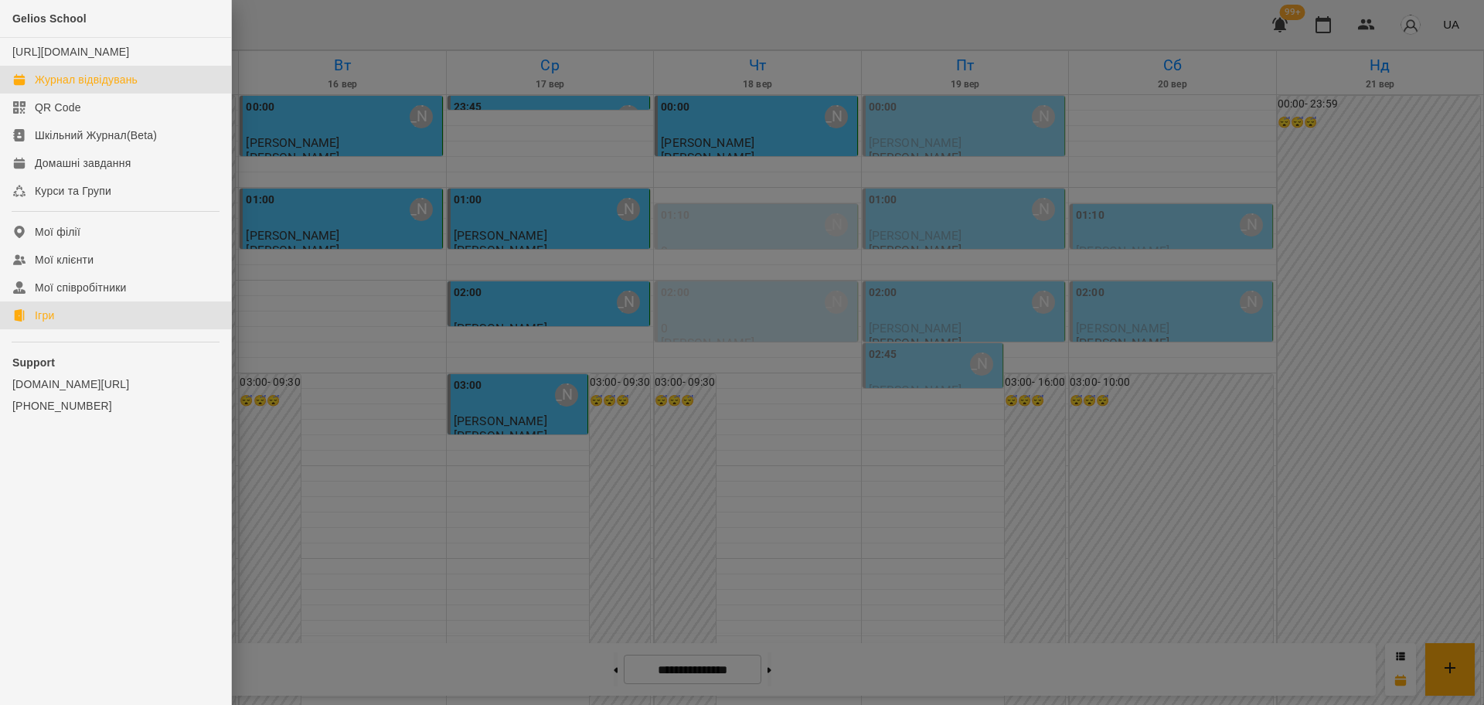
click at [56, 329] on link "Ігри" at bounding box center [115, 315] width 231 height 28
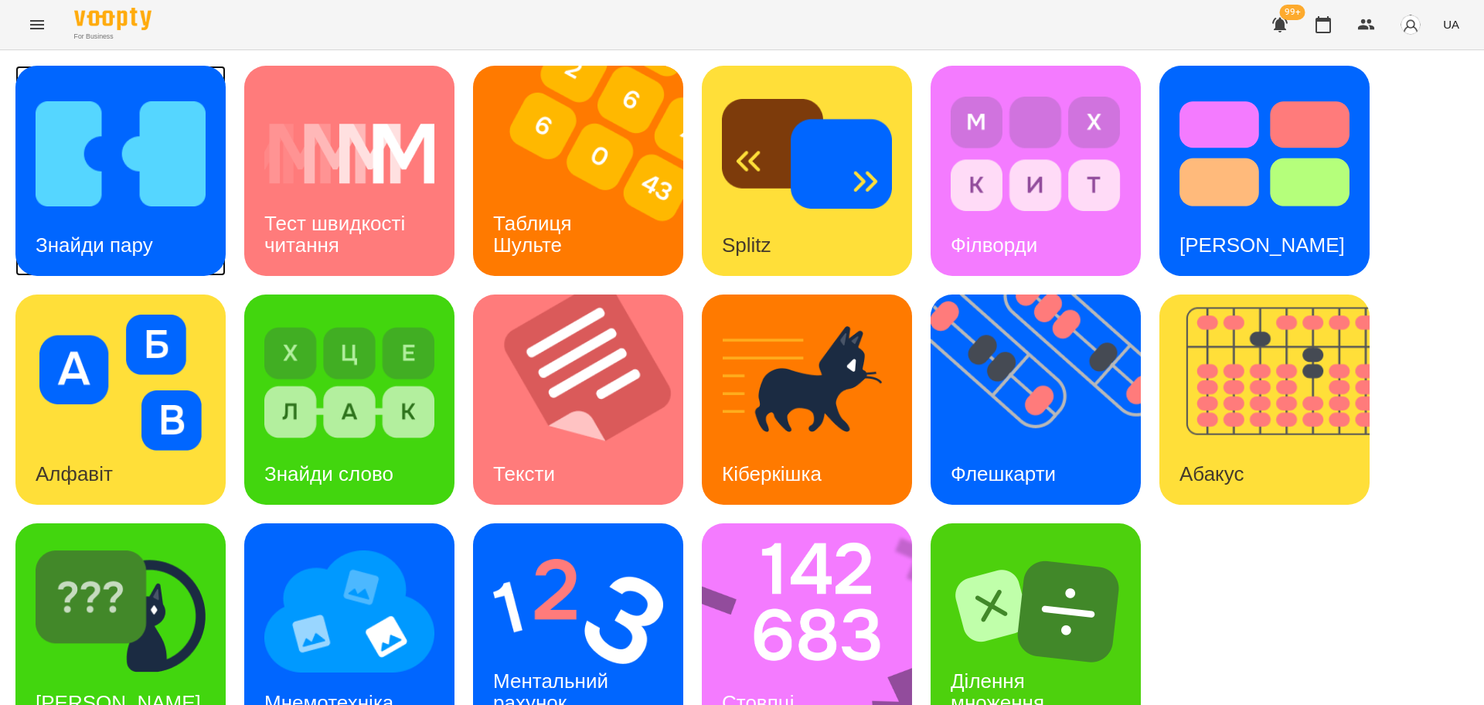
click at [106, 196] on img at bounding box center [121, 154] width 170 height 136
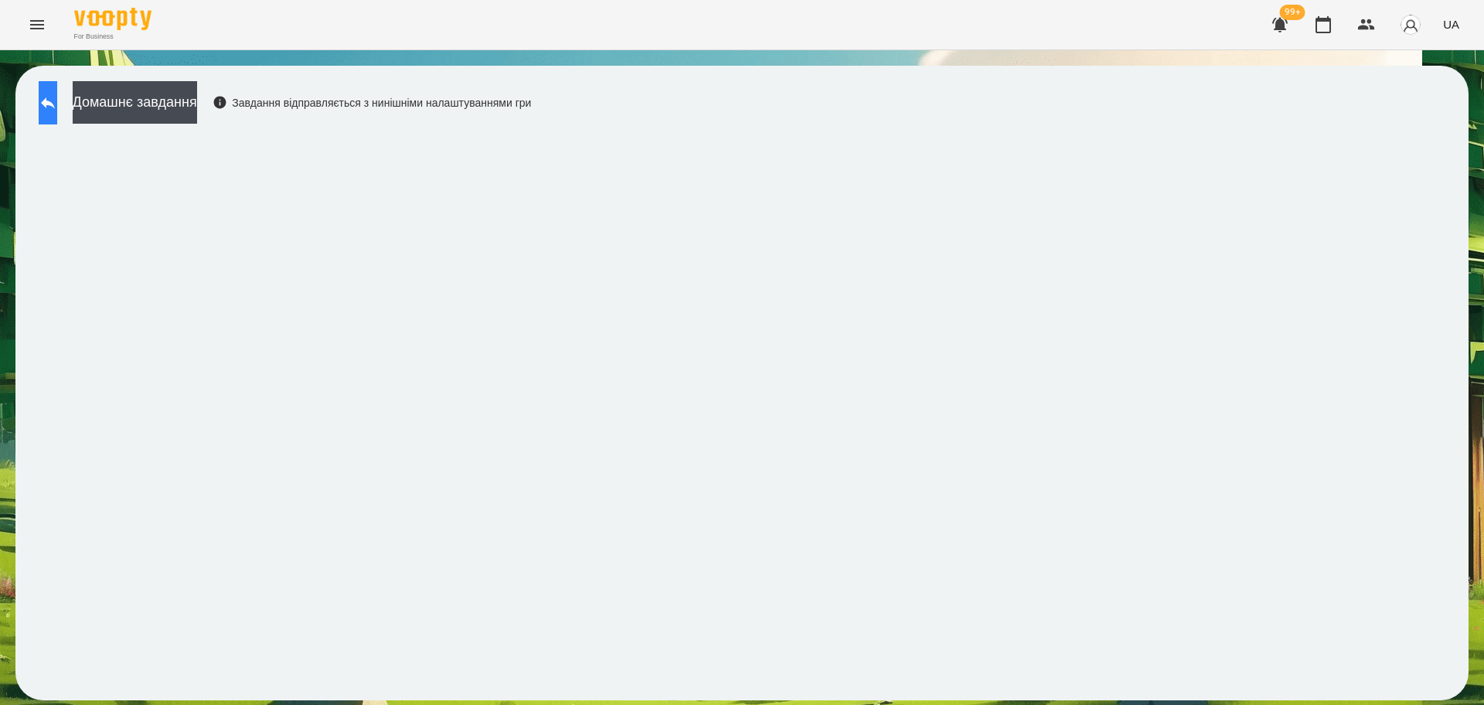
click at [54, 107] on icon at bounding box center [48, 103] width 19 height 19
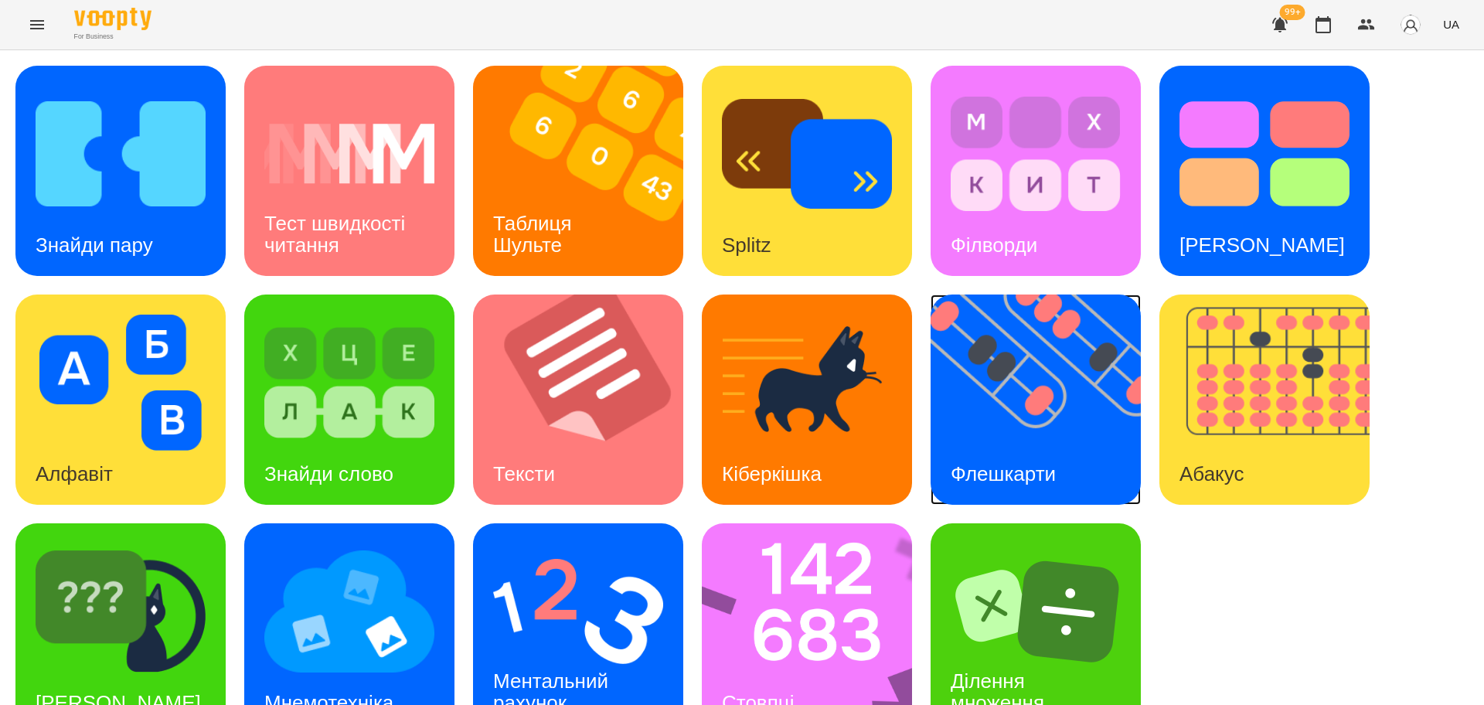
click at [995, 359] on img at bounding box center [1046, 400] width 230 height 210
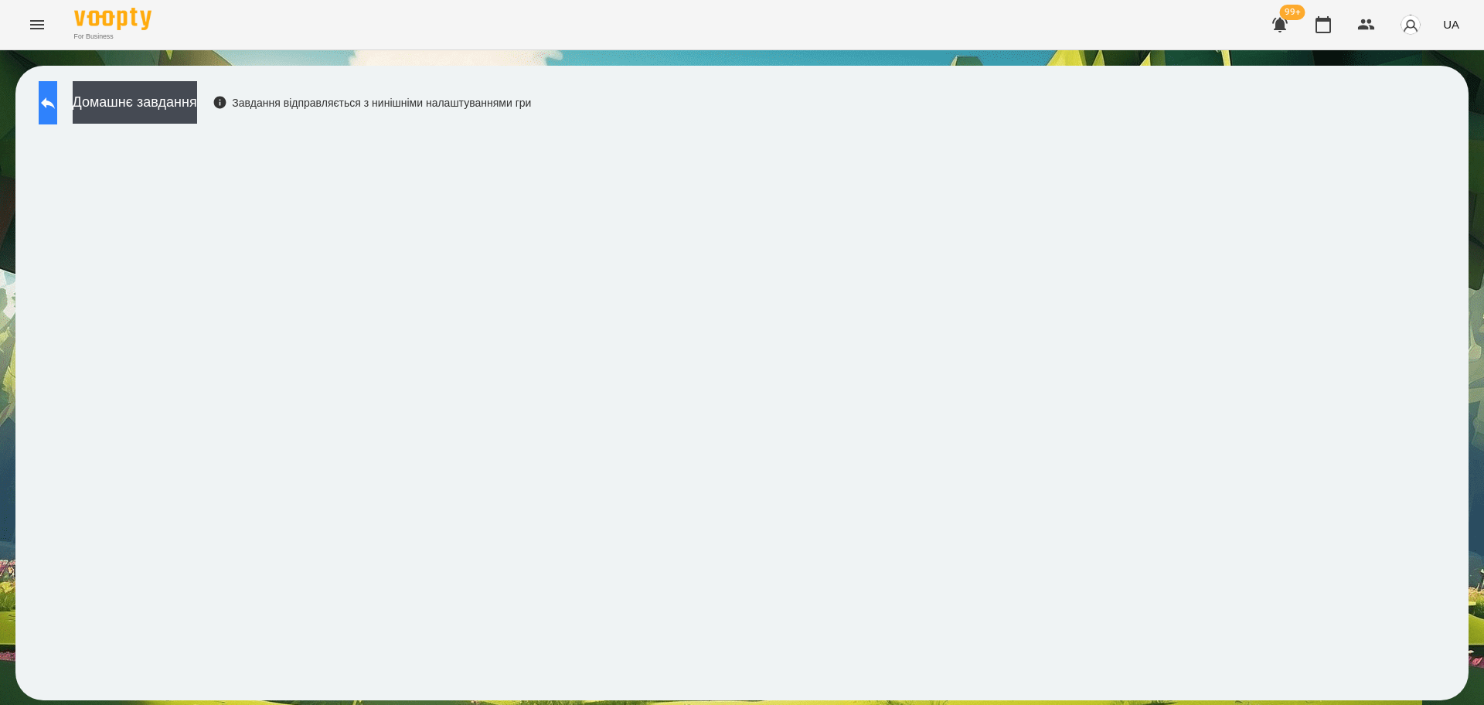
click at [57, 100] on icon at bounding box center [48, 103] width 19 height 19
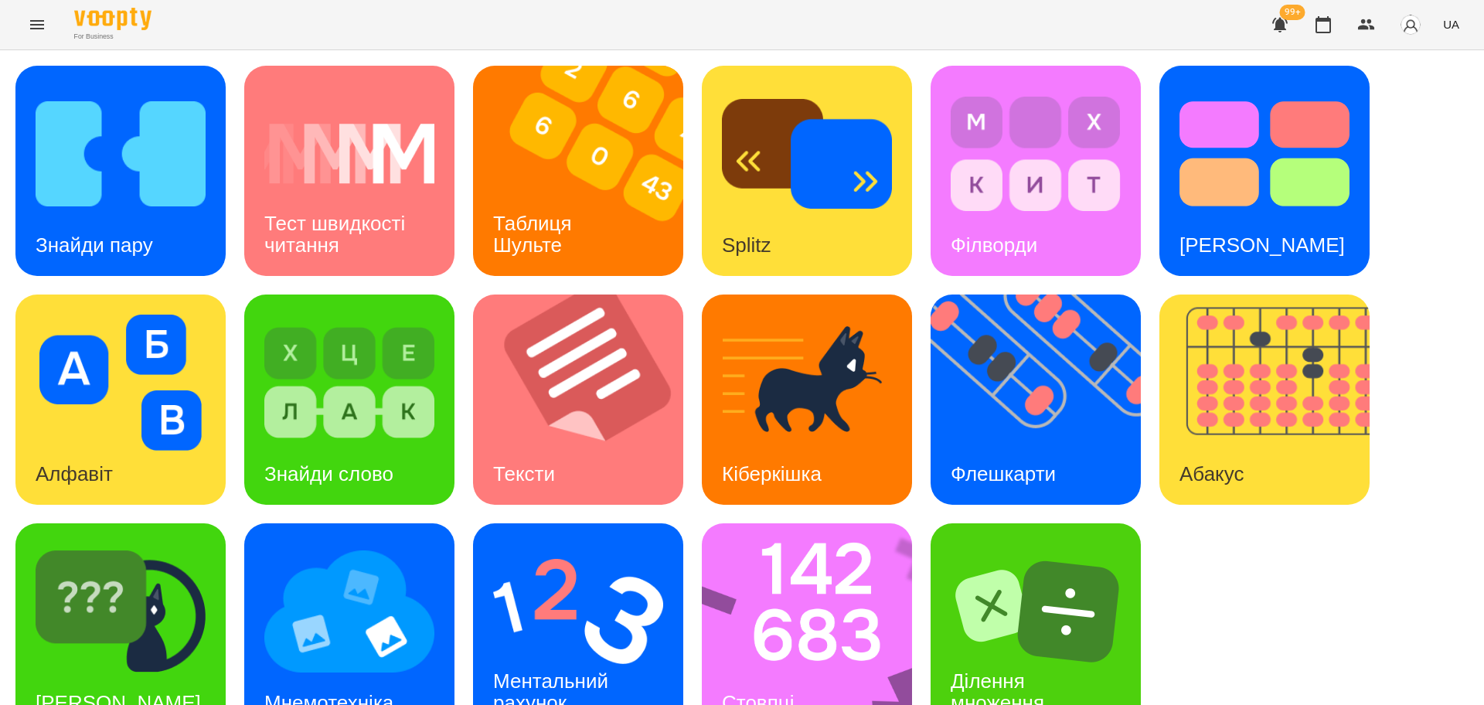
scroll to position [44, 0]
click at [178, 610] on img at bounding box center [121, 611] width 170 height 136
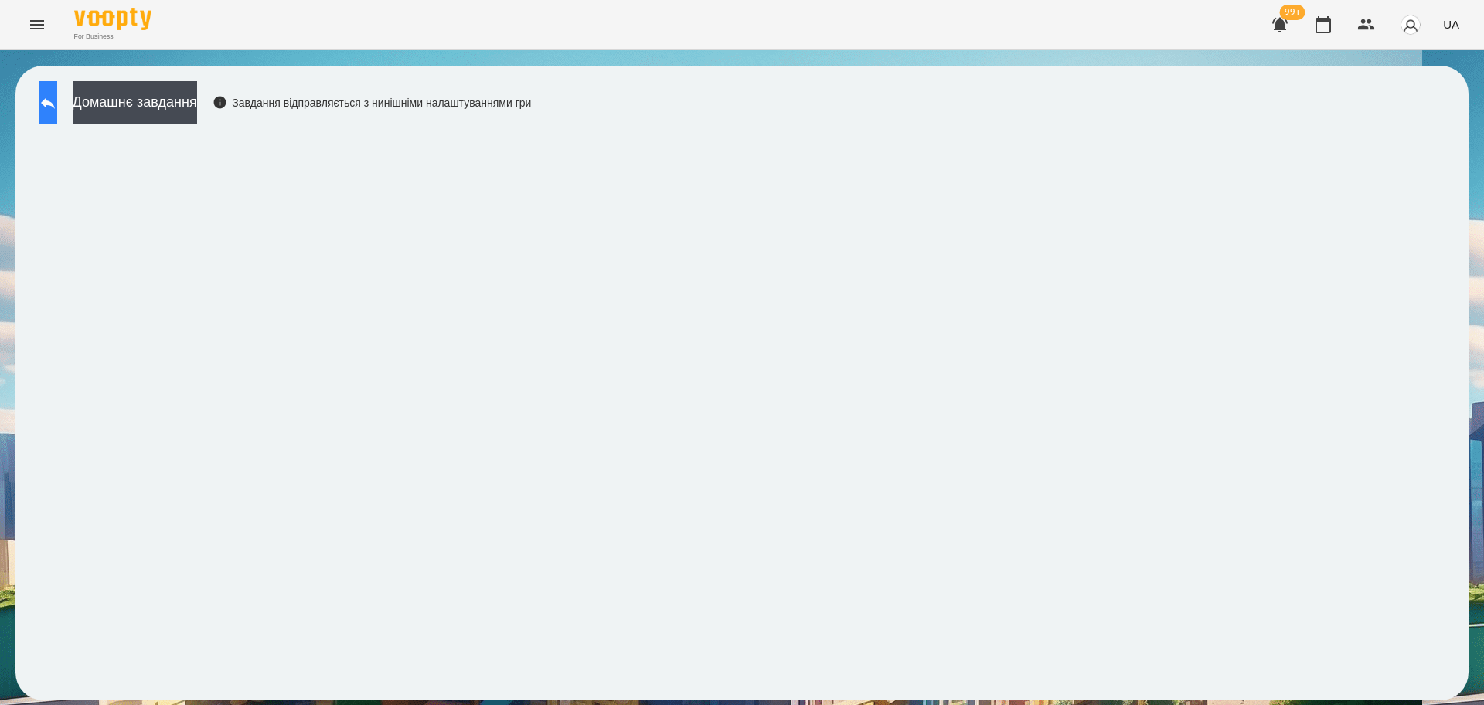
click at [50, 111] on button at bounding box center [48, 102] width 19 height 43
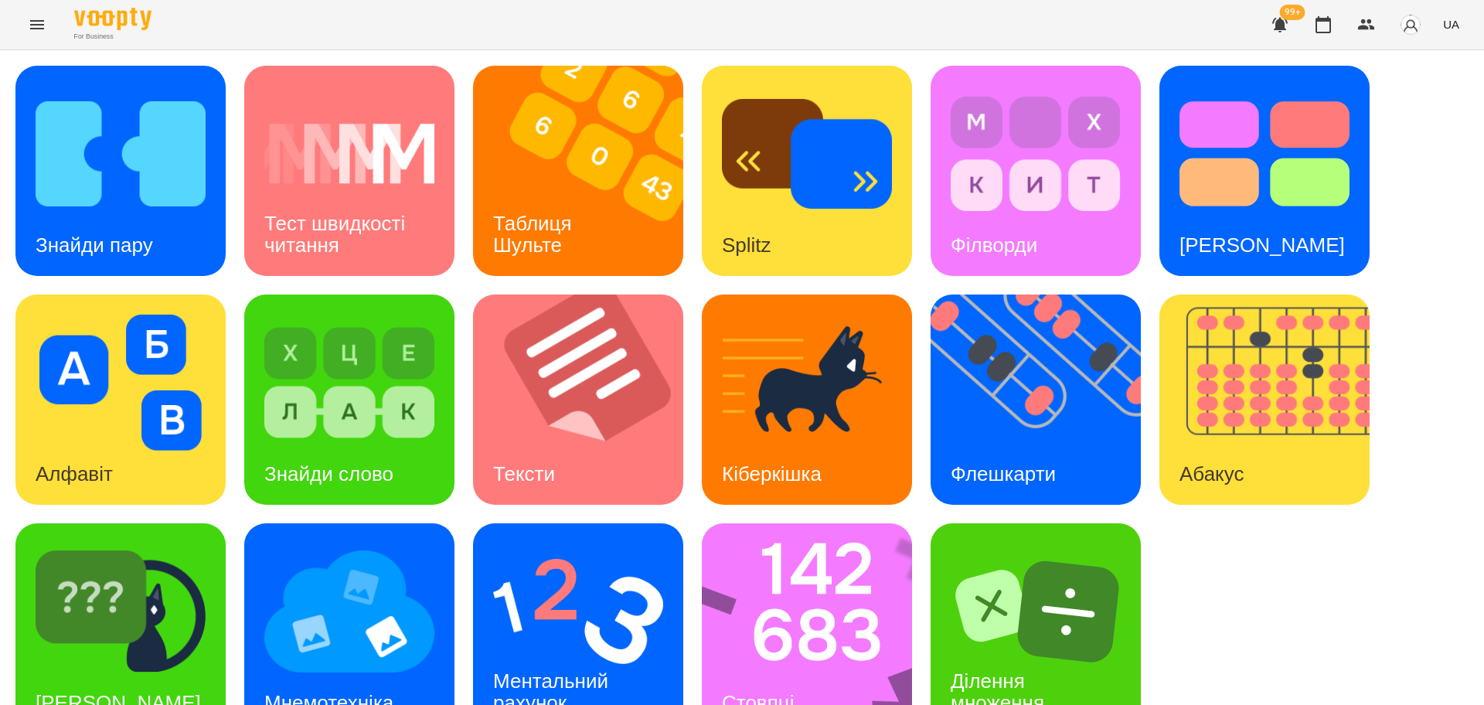
scroll to position [44, 0]
click at [638, 569] on img at bounding box center [578, 611] width 170 height 136
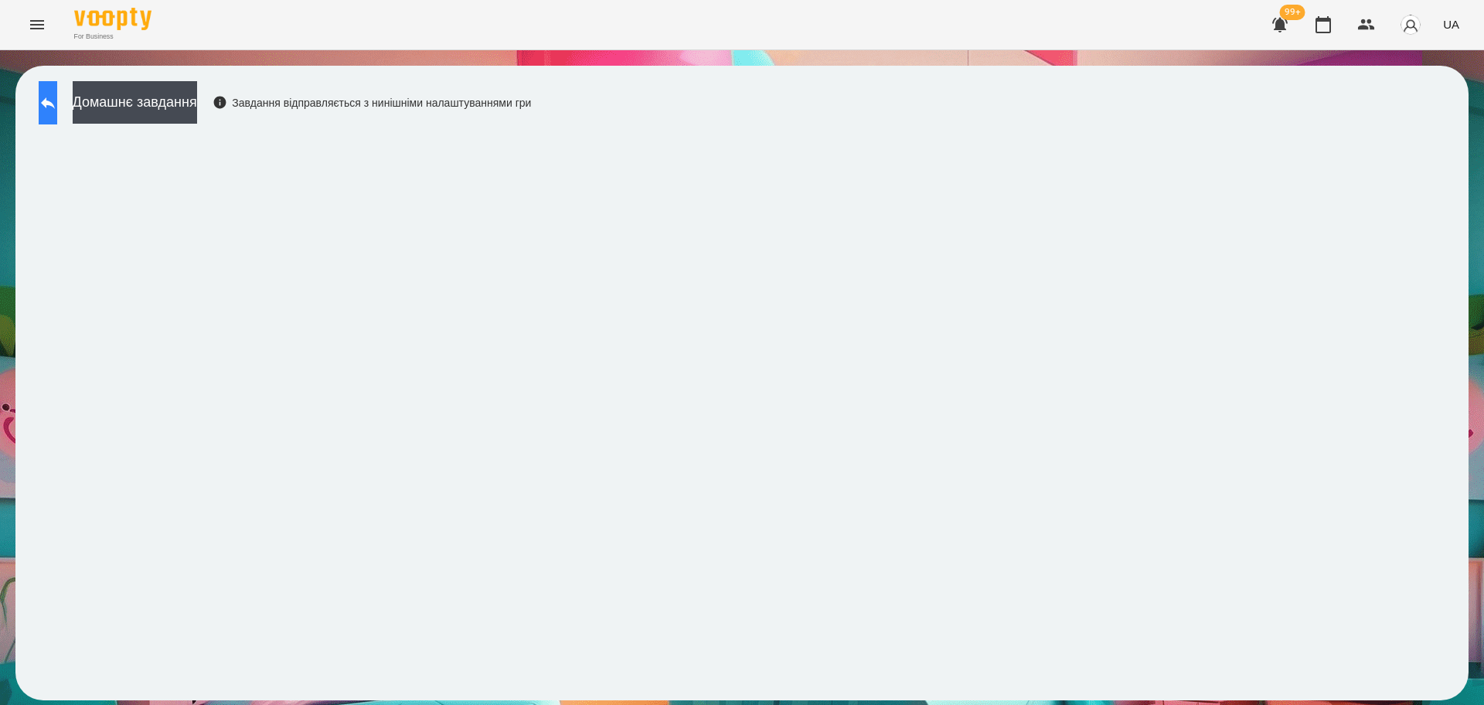
click at [57, 100] on icon at bounding box center [48, 103] width 19 height 19
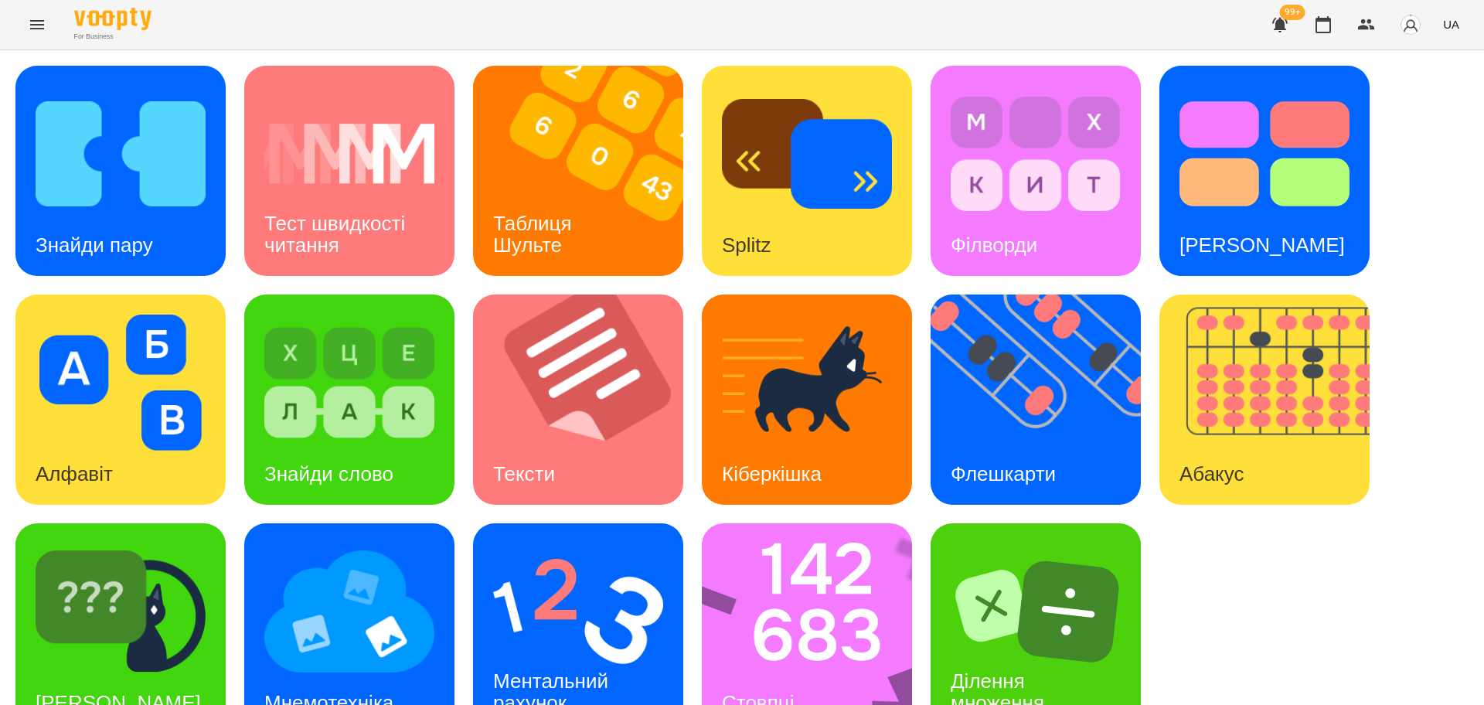
scroll to position [44, 0]
click at [589, 553] on img at bounding box center [578, 611] width 170 height 136
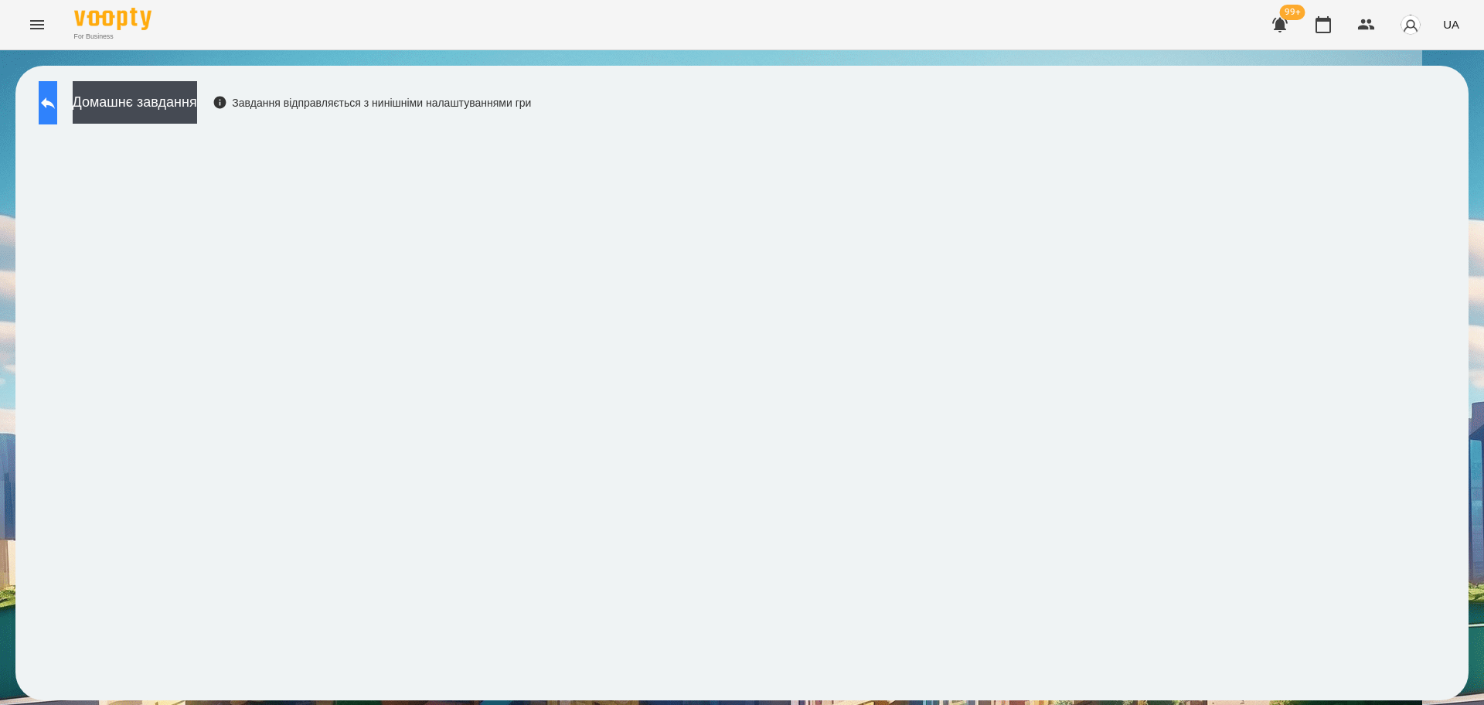
click at [57, 116] on button at bounding box center [48, 102] width 19 height 43
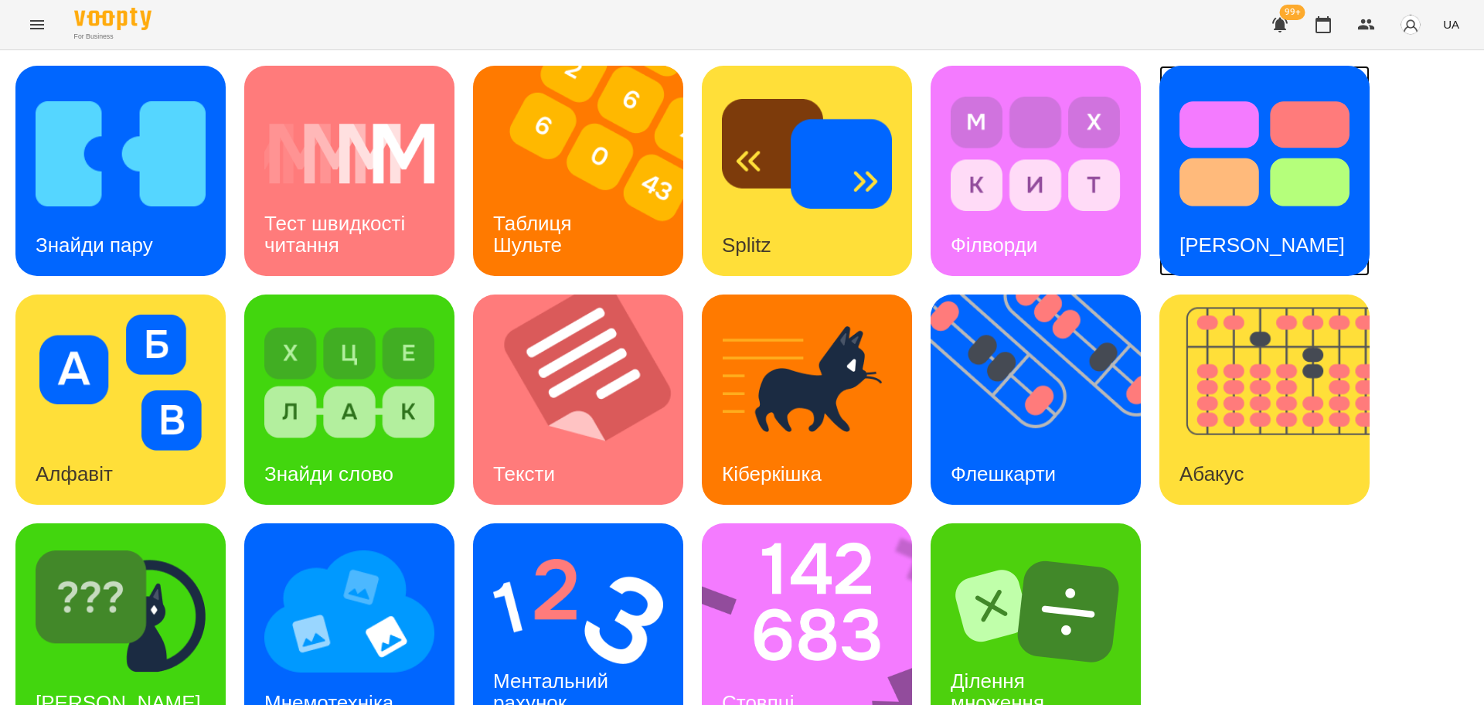
click at [1288, 199] on img at bounding box center [1265, 154] width 170 height 136
